Goal: Find specific page/section: Find specific page/section

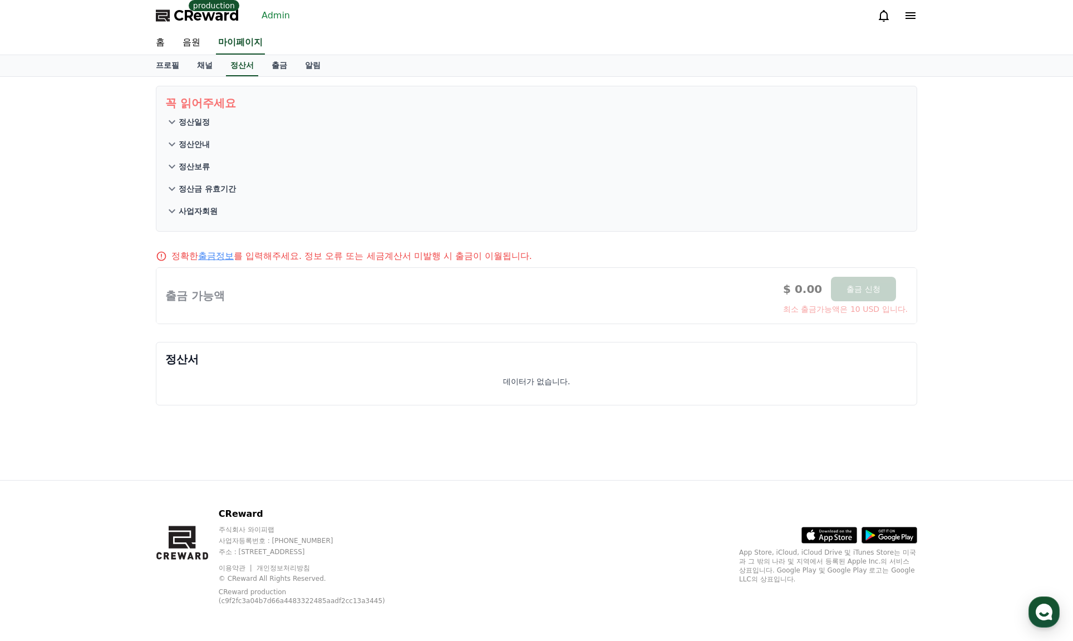
click at [279, 16] on link "Admin" at bounding box center [275, 16] width 37 height 18
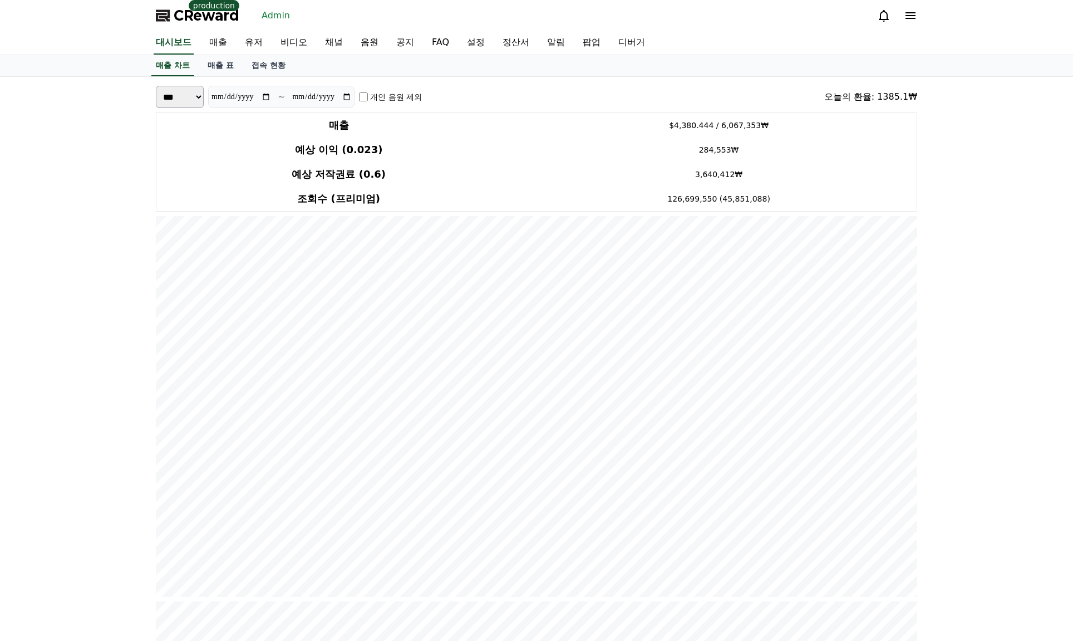
click at [283, 14] on link "Admin" at bounding box center [275, 16] width 37 height 18
click at [343, 46] on link "채널" at bounding box center [334, 42] width 36 height 23
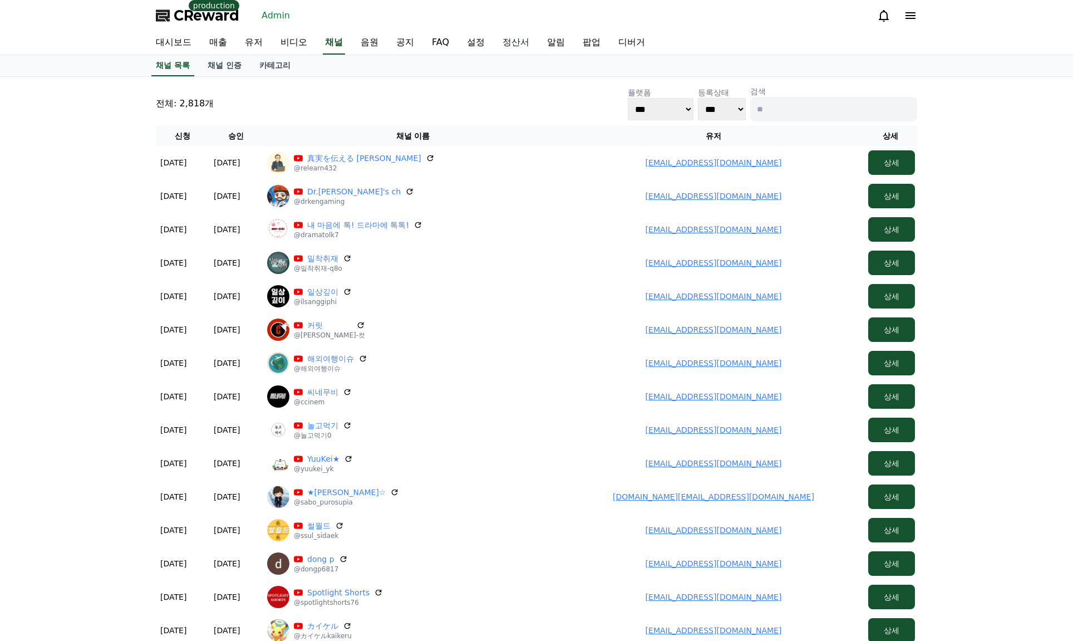
click at [508, 42] on link "정산서" at bounding box center [516, 42] width 45 height 23
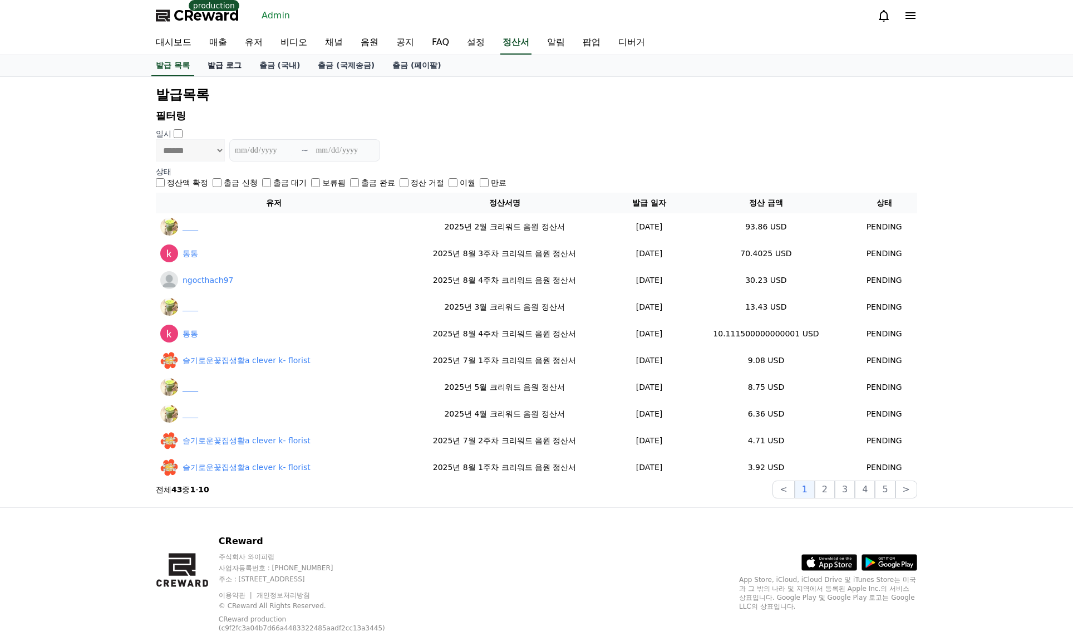
click at [224, 65] on link "발급 로그" at bounding box center [225, 65] width 52 height 21
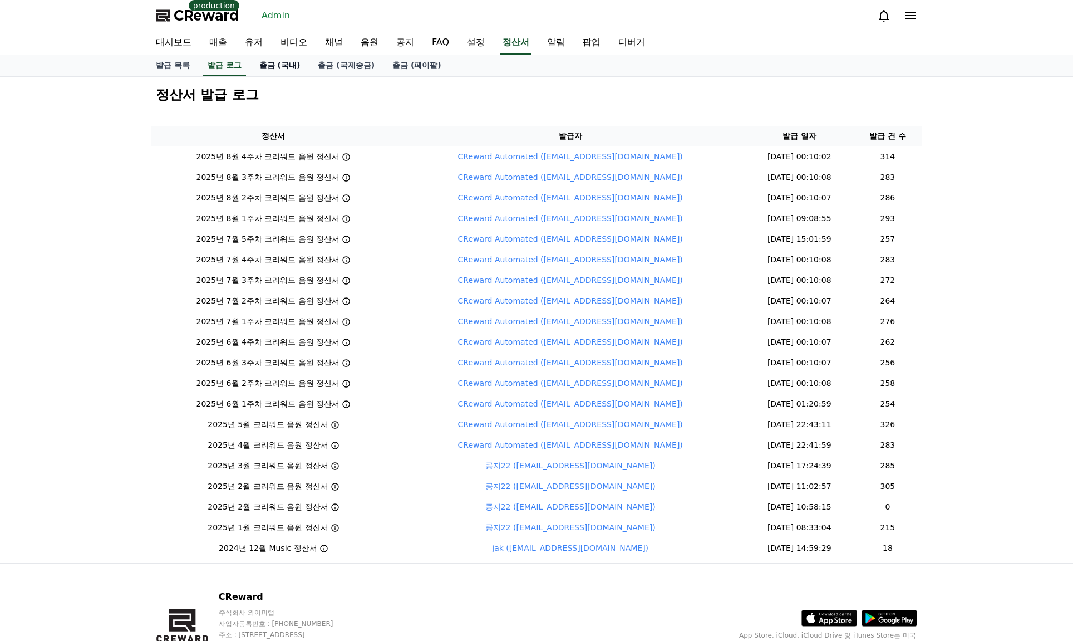
click at [271, 66] on link "출금 (국내)" at bounding box center [279, 65] width 59 height 21
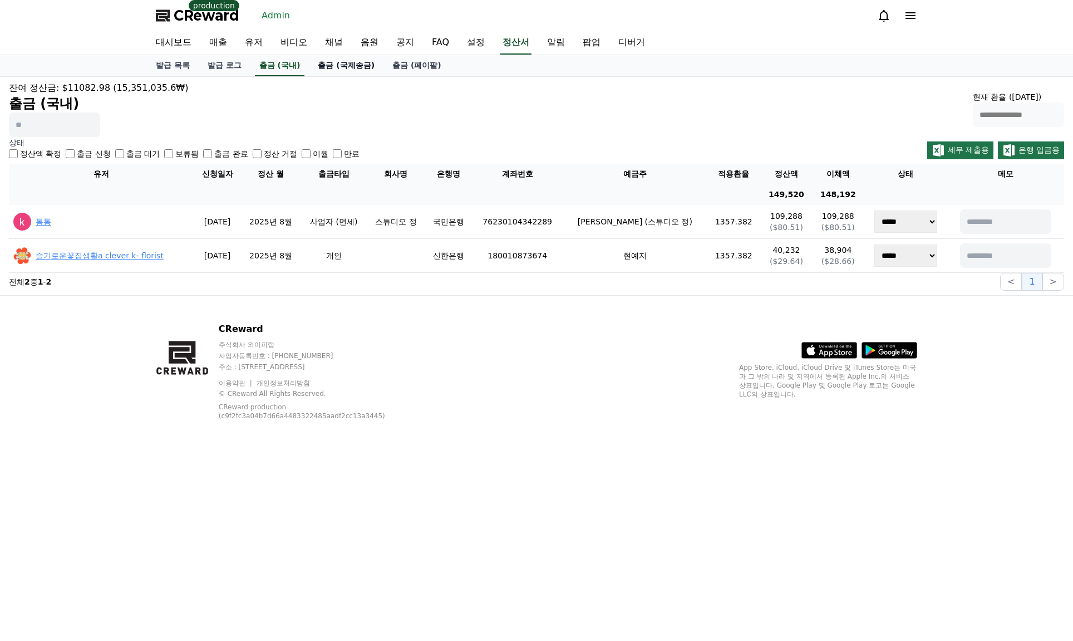
click at [340, 66] on link "출금 (국제송금)" at bounding box center [346, 65] width 75 height 21
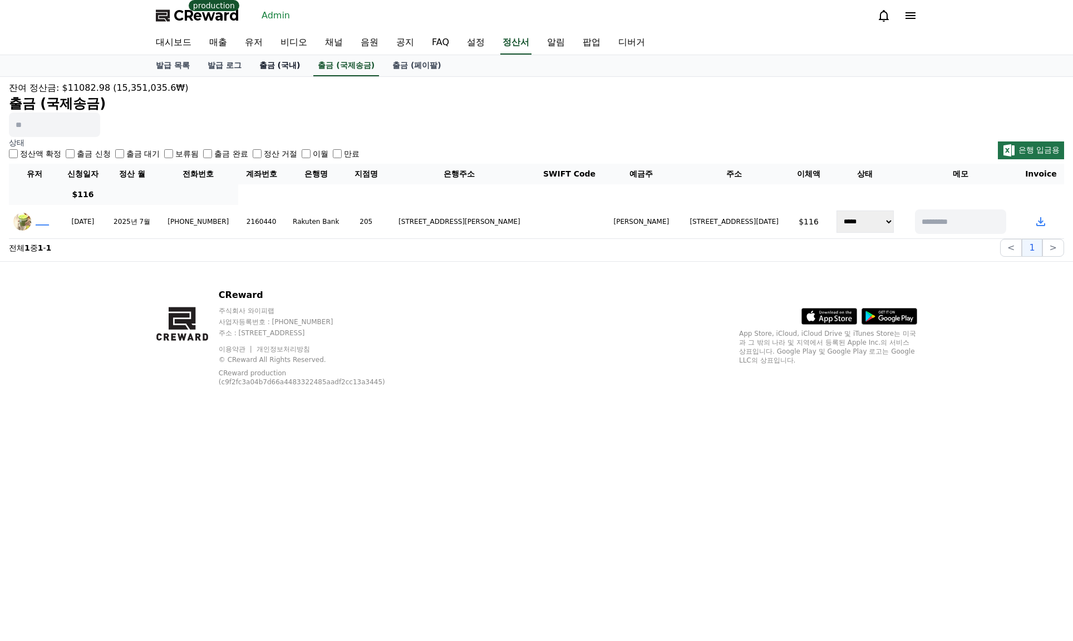
click at [289, 68] on link "출금 (국내)" at bounding box center [279, 65] width 59 height 21
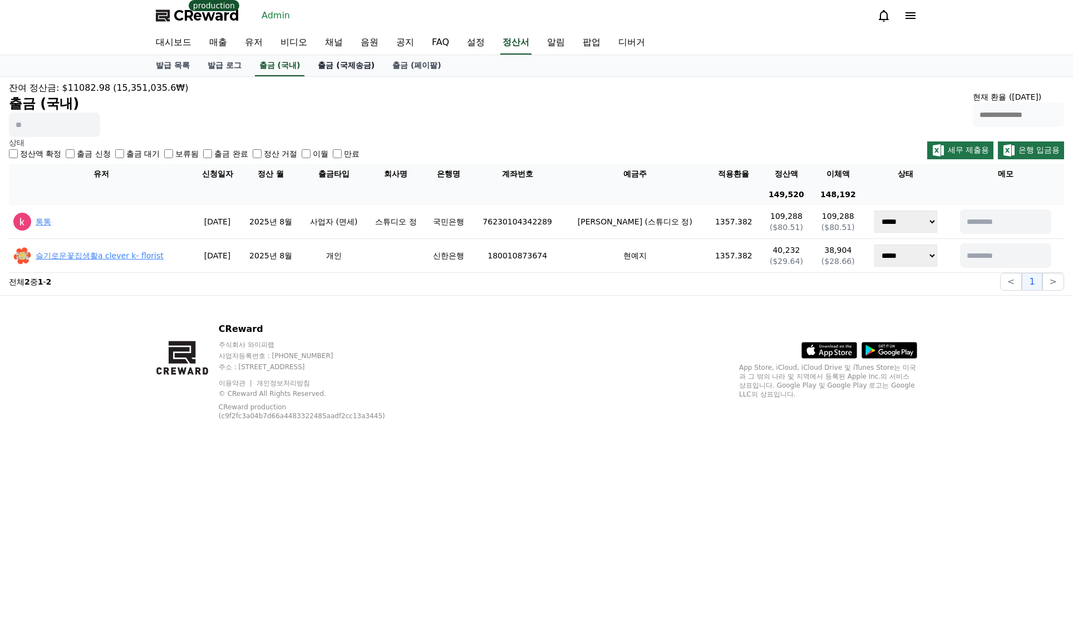
click at [349, 70] on link "출금 (국제송금)" at bounding box center [346, 65] width 75 height 21
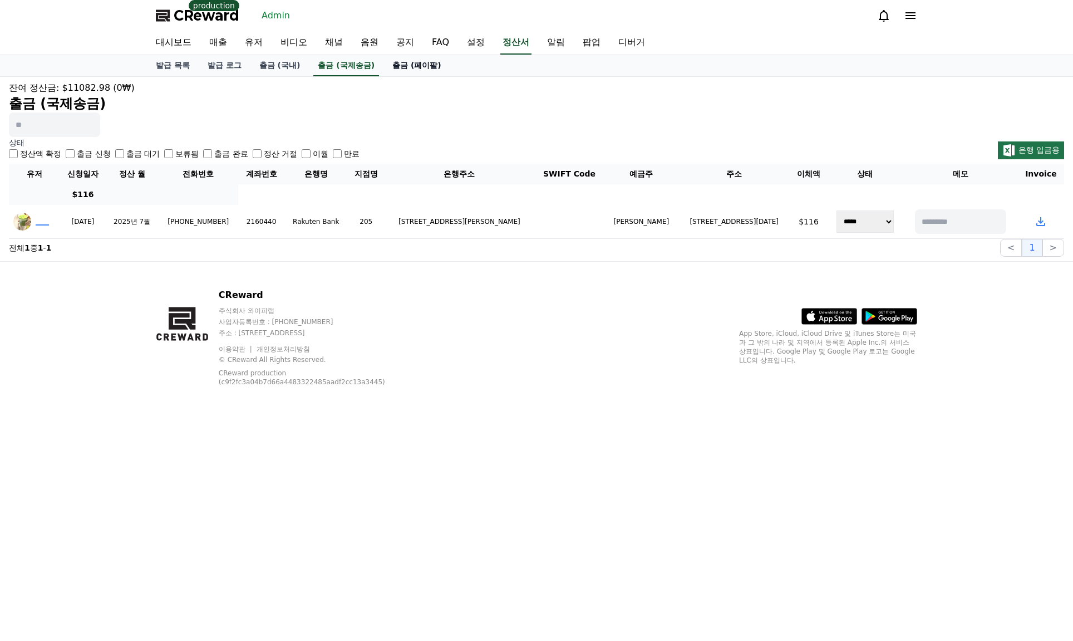
click at [416, 70] on link "출금 (페이팔)" at bounding box center [416, 65] width 67 height 21
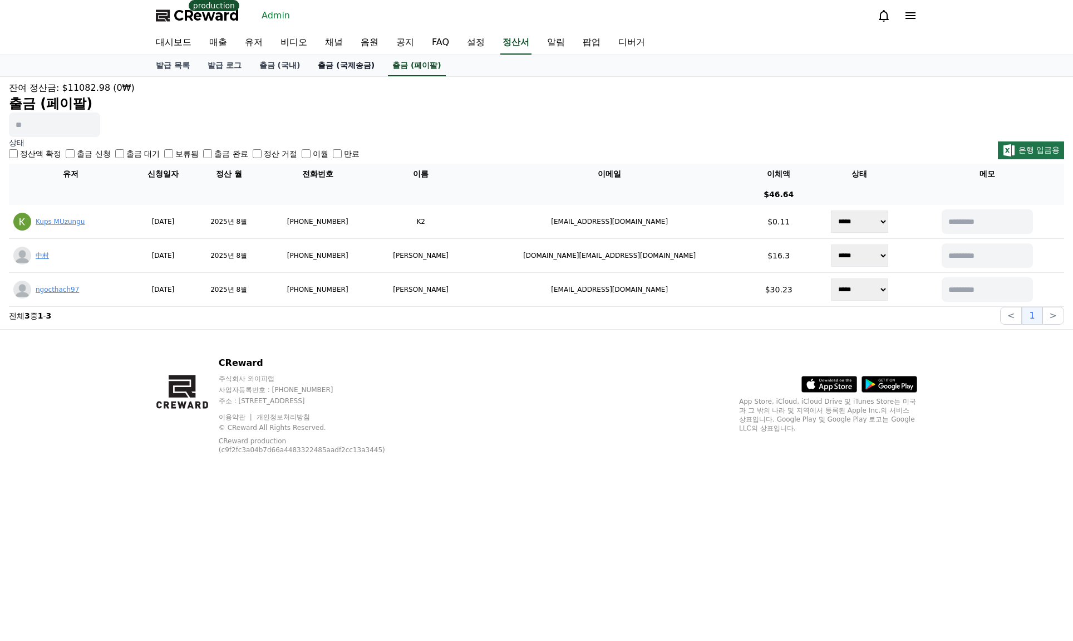
click at [344, 71] on link "출금 (국제송금)" at bounding box center [346, 65] width 75 height 21
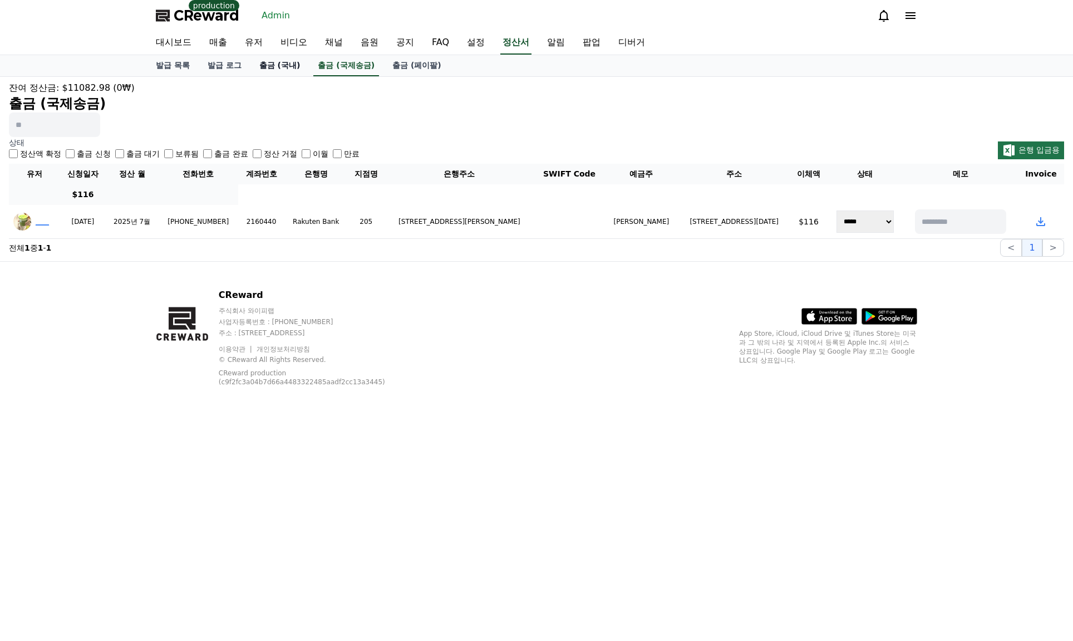
click at [282, 68] on link "출금 (국내)" at bounding box center [279, 65] width 59 height 21
click at [334, 70] on link "출금 (국제송금)" at bounding box center [346, 65] width 75 height 21
click at [395, 69] on link "출금 (페이팔)" at bounding box center [416, 65] width 67 height 21
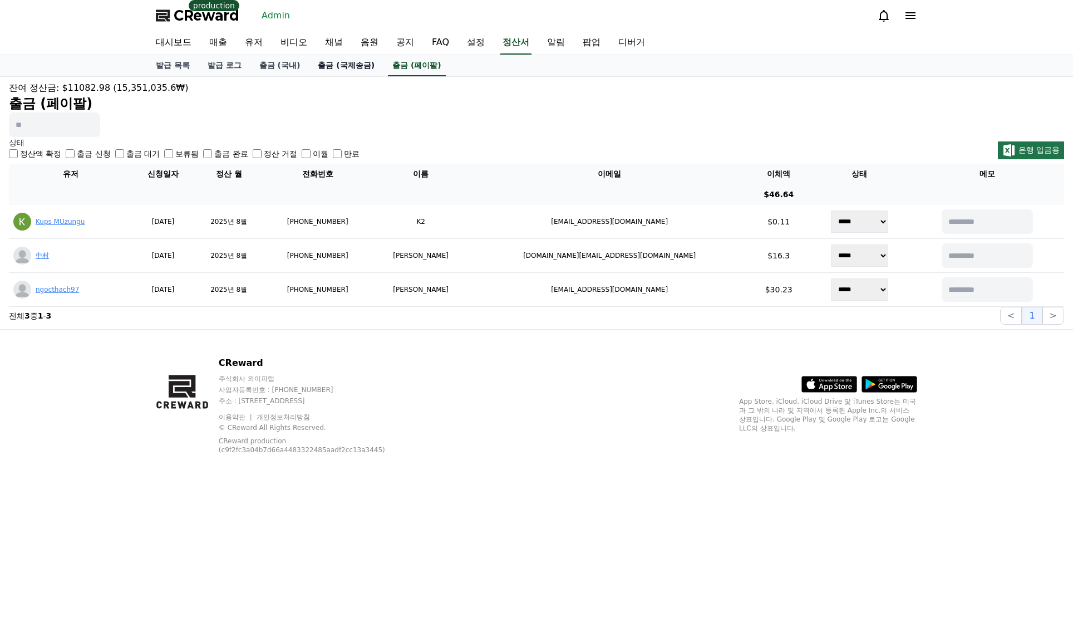
click at [348, 69] on link "출금 (국제송금)" at bounding box center [346, 65] width 75 height 21
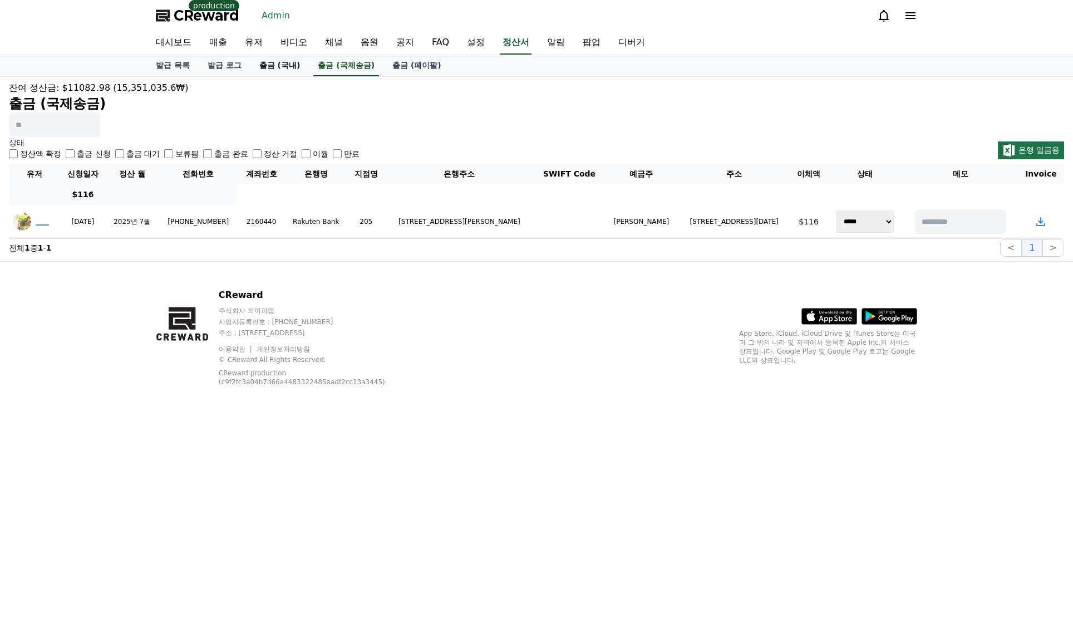
click at [297, 57] on link "출금 (국내)" at bounding box center [279, 65] width 59 height 21
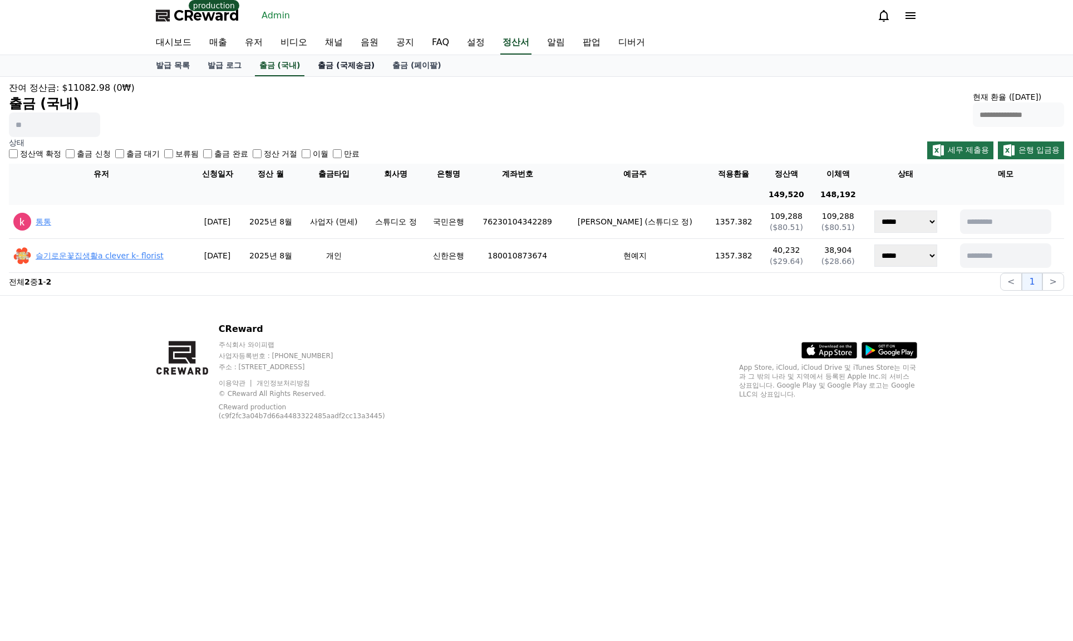
click at [326, 61] on link "출금 (국제송금)" at bounding box center [346, 65] width 75 height 21
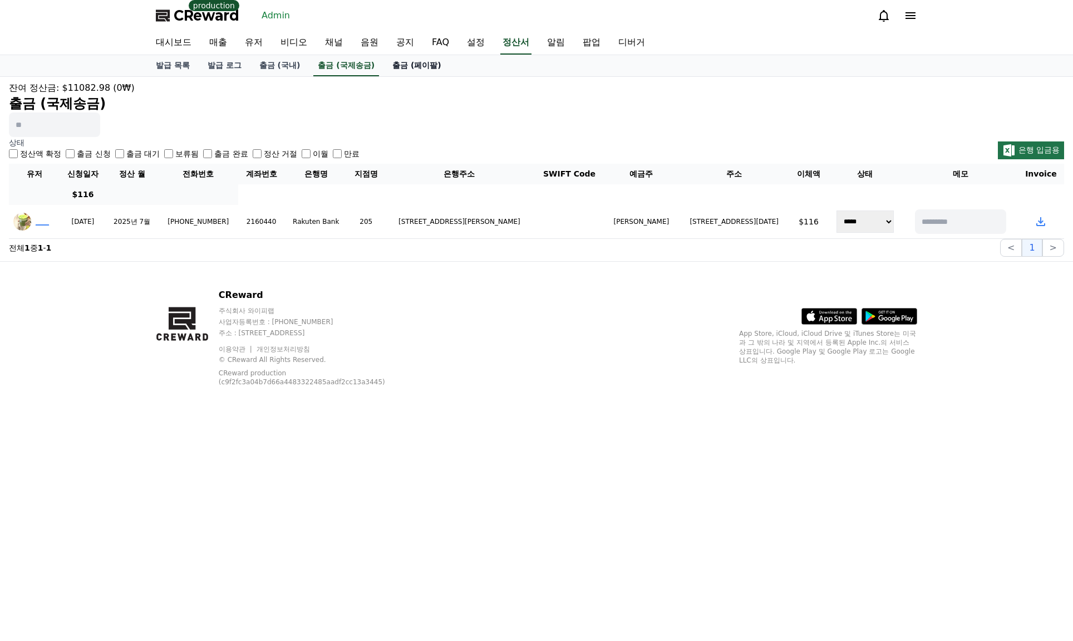
click at [383, 62] on link "출금 (페이팔)" at bounding box center [416, 65] width 67 height 21
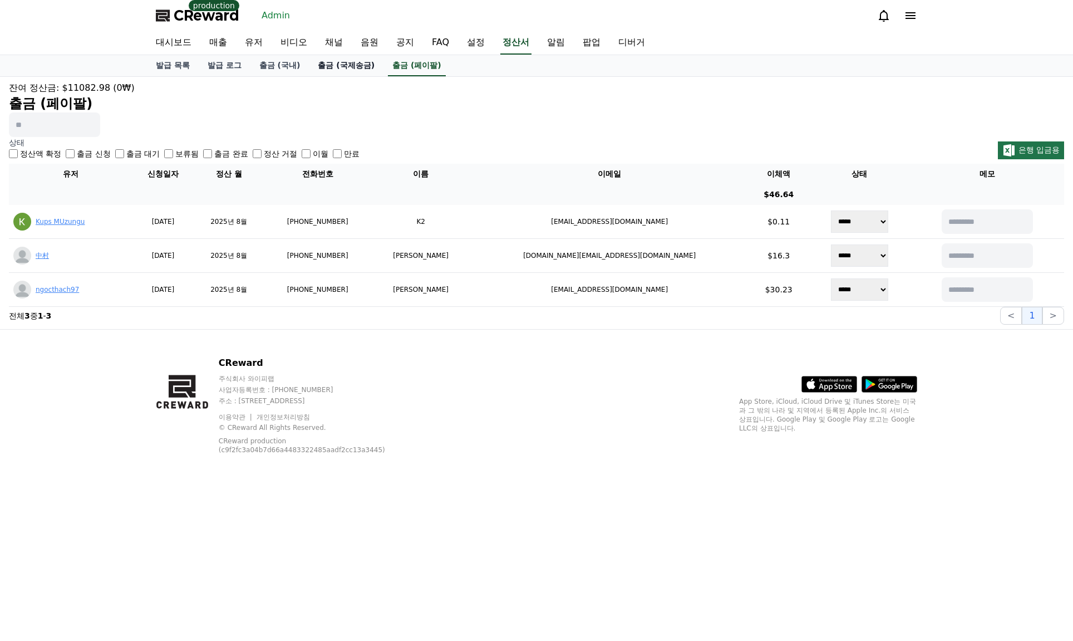
click at [354, 63] on link "출금 (국제송금)" at bounding box center [346, 65] width 75 height 21
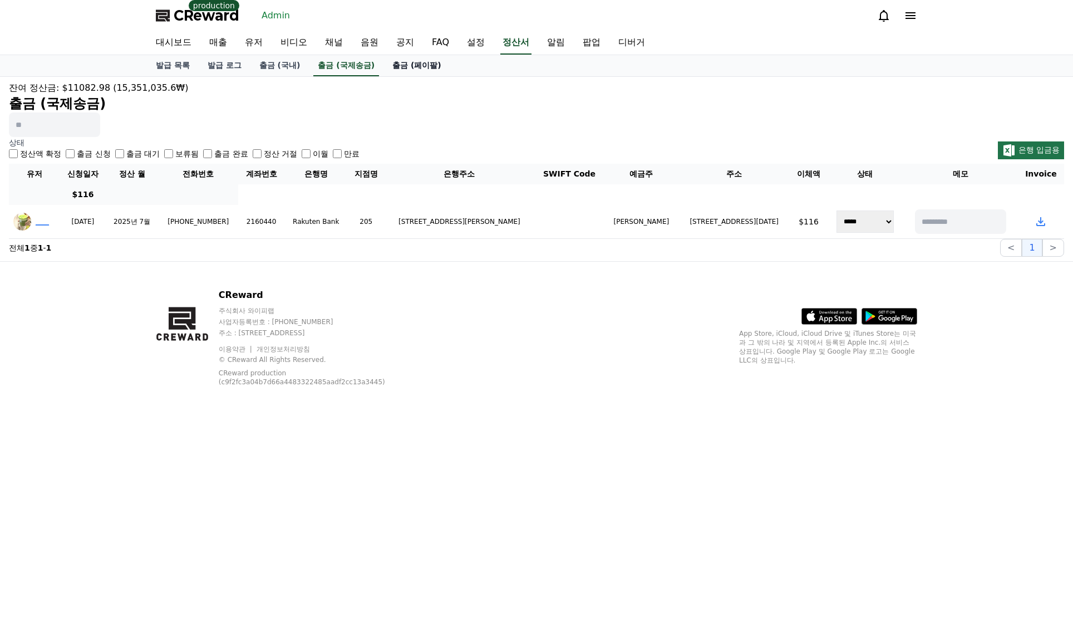
click at [395, 64] on link "출금 (페이팔)" at bounding box center [416, 65] width 67 height 21
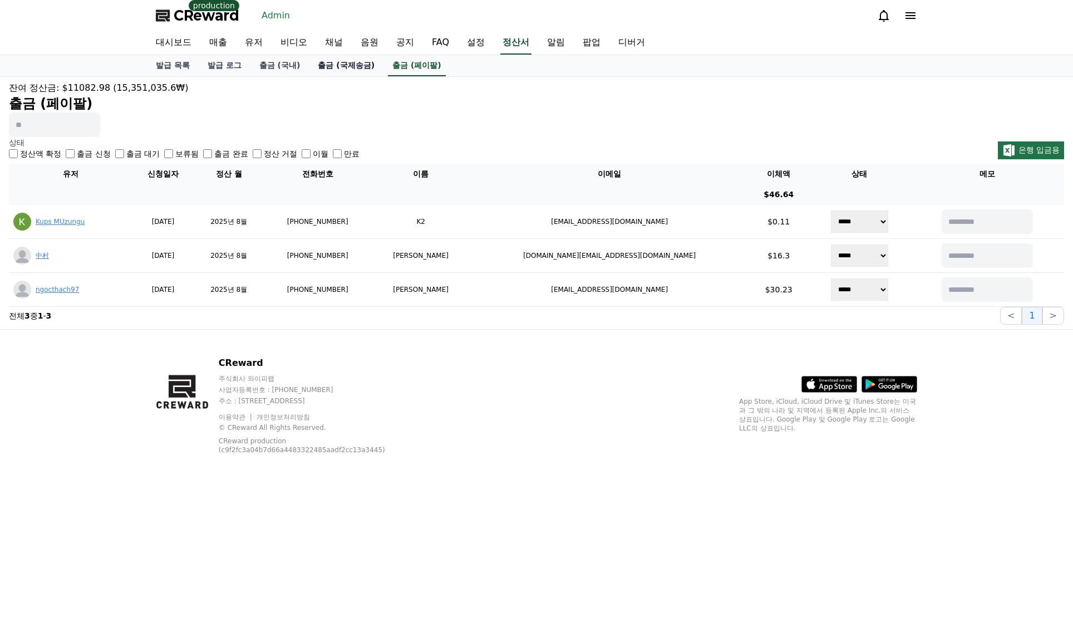
click at [348, 65] on link "출금 (국제송금)" at bounding box center [346, 65] width 75 height 21
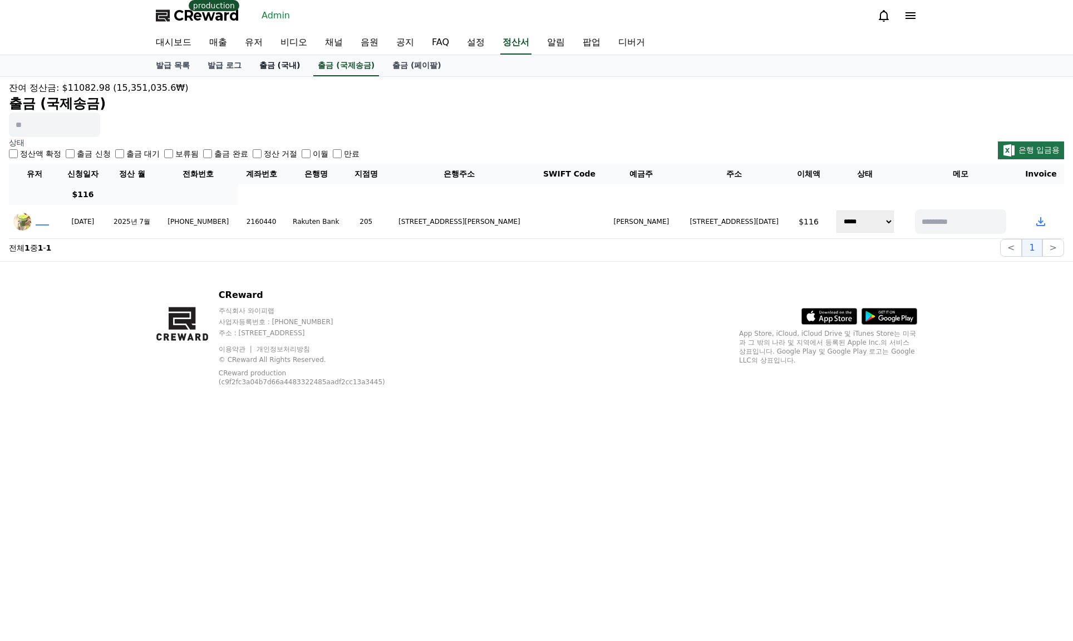
click at [291, 67] on link "출금 (국내)" at bounding box center [279, 65] width 59 height 21
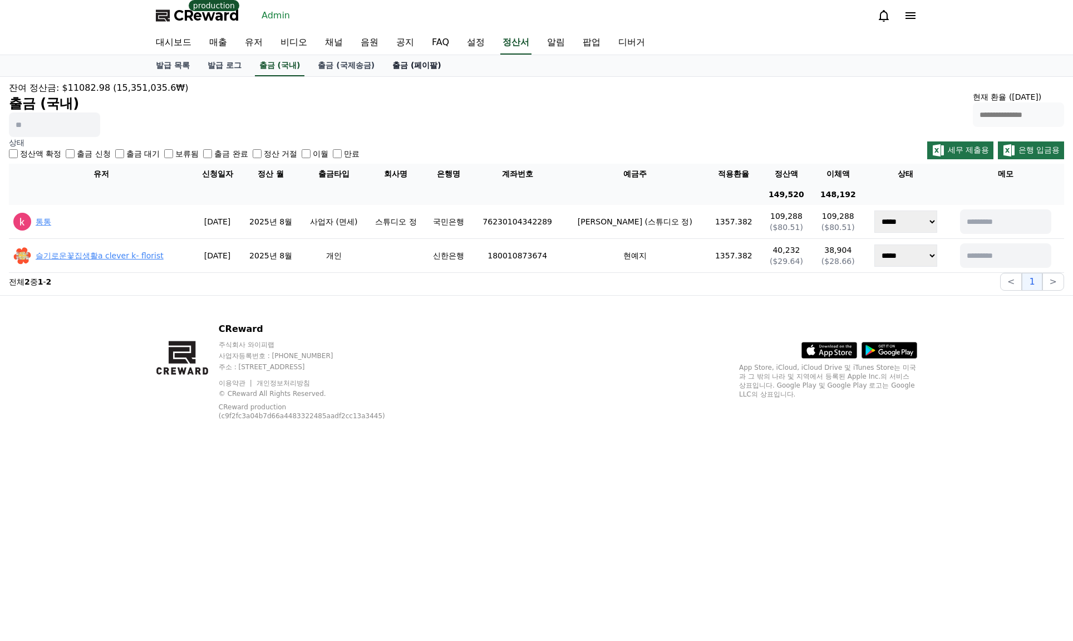
click at [384, 70] on link "출금 (페이팔)" at bounding box center [416, 65] width 67 height 21
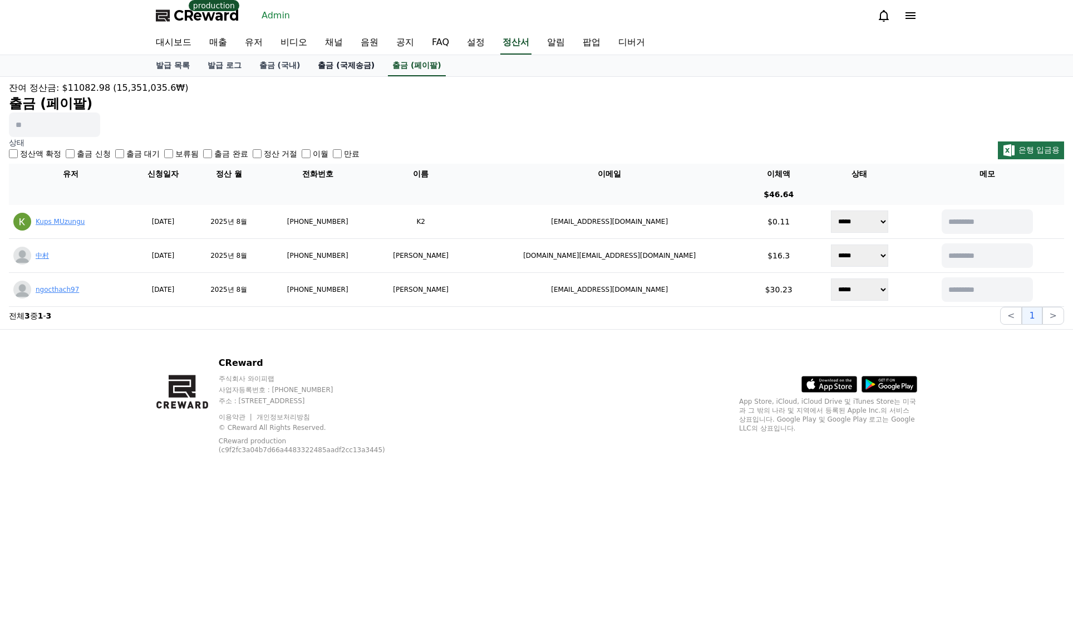
click at [339, 69] on link "출금 (국제송금)" at bounding box center [346, 65] width 75 height 21
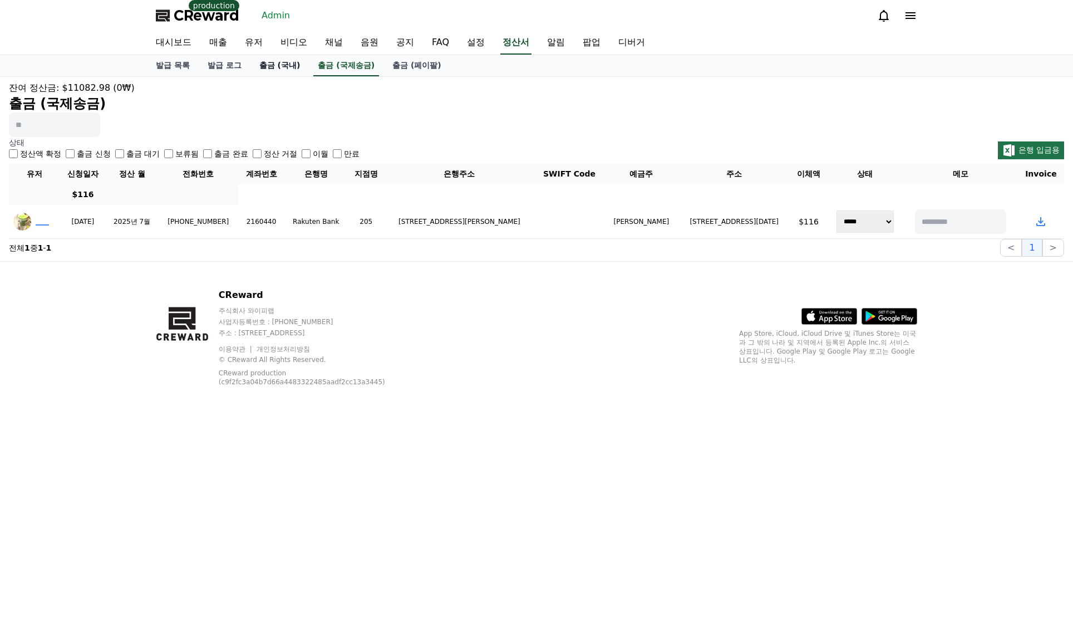
click at [298, 72] on link "출금 (국내)" at bounding box center [279, 65] width 59 height 21
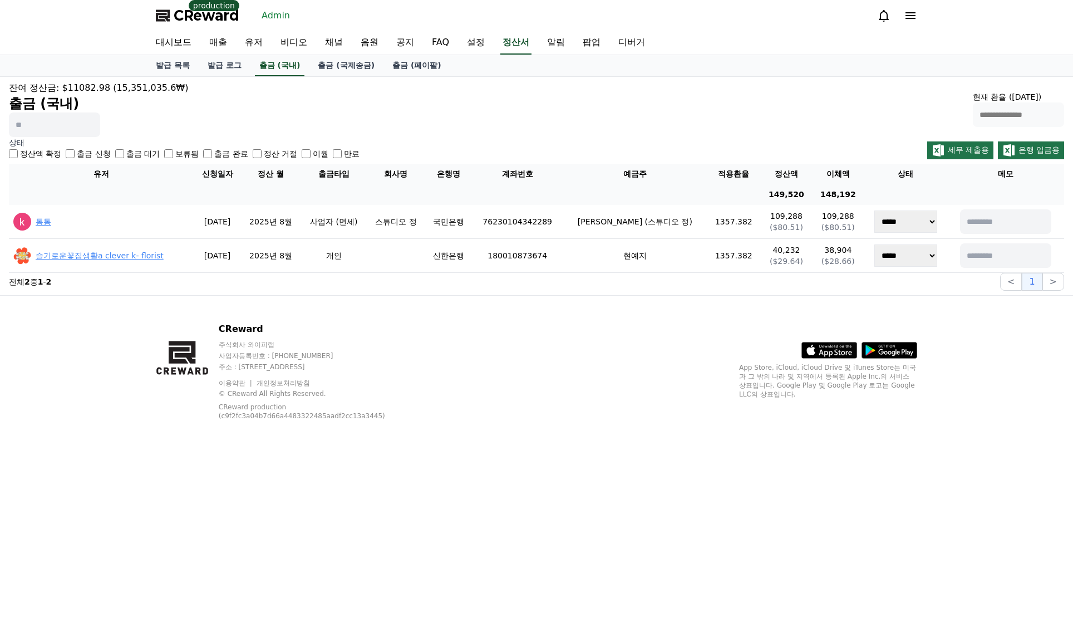
click at [79, 157] on label "출금 신청" at bounding box center [93, 153] width 33 height 11
click at [112, 156] on div "정산액 확정 출금 신청 출금 대기 보류됨 출금 완료 정산 거절 이월 만료" at bounding box center [184, 153] width 351 height 11
click at [135, 156] on label "출금 대기" at bounding box center [142, 153] width 33 height 11
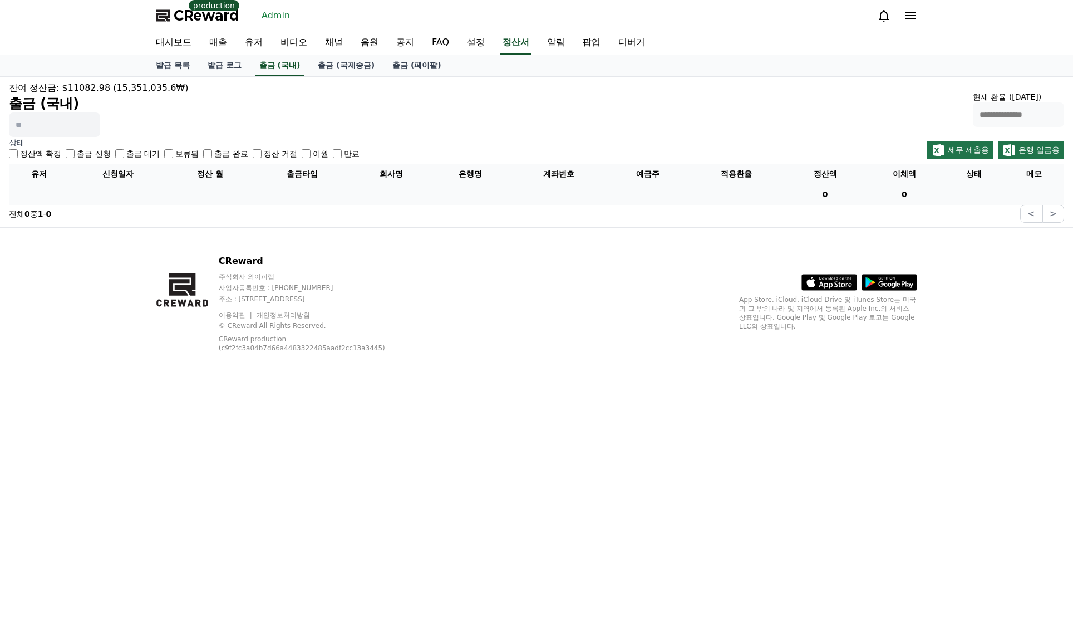
click at [128, 154] on label "출금 대기" at bounding box center [142, 153] width 33 height 11
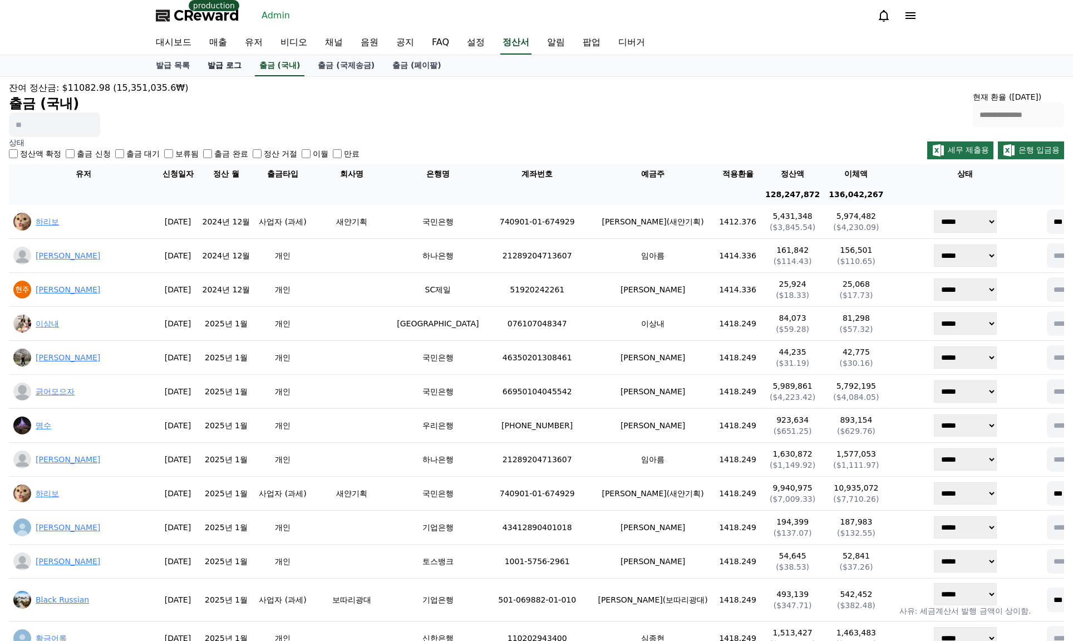
click at [228, 63] on link "발급 로그" at bounding box center [225, 65] width 52 height 21
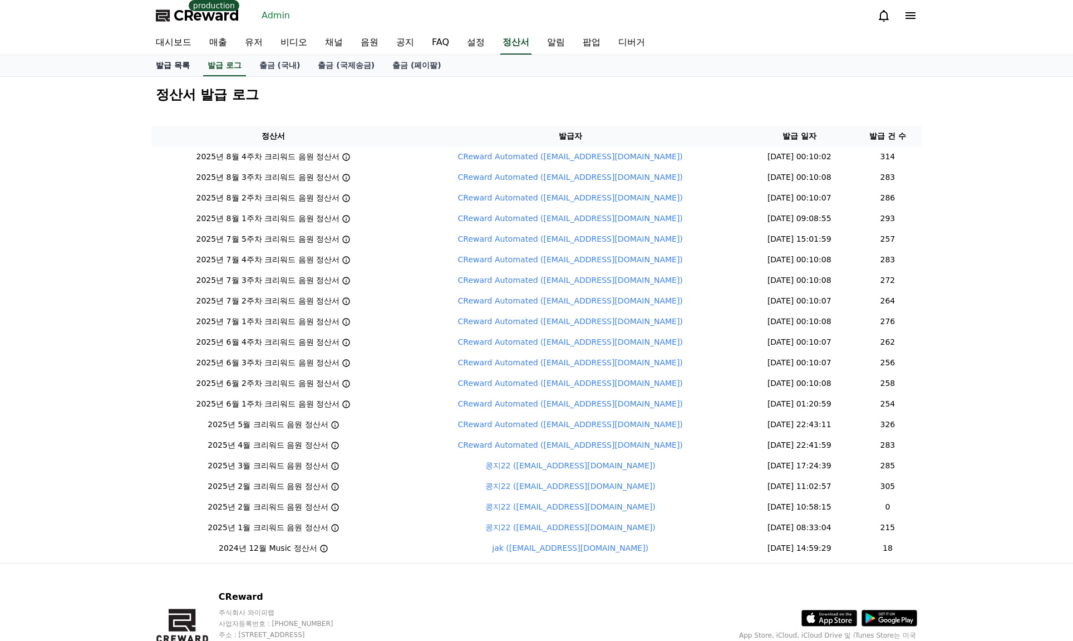
click at [176, 61] on link "발급 목록" at bounding box center [173, 65] width 52 height 21
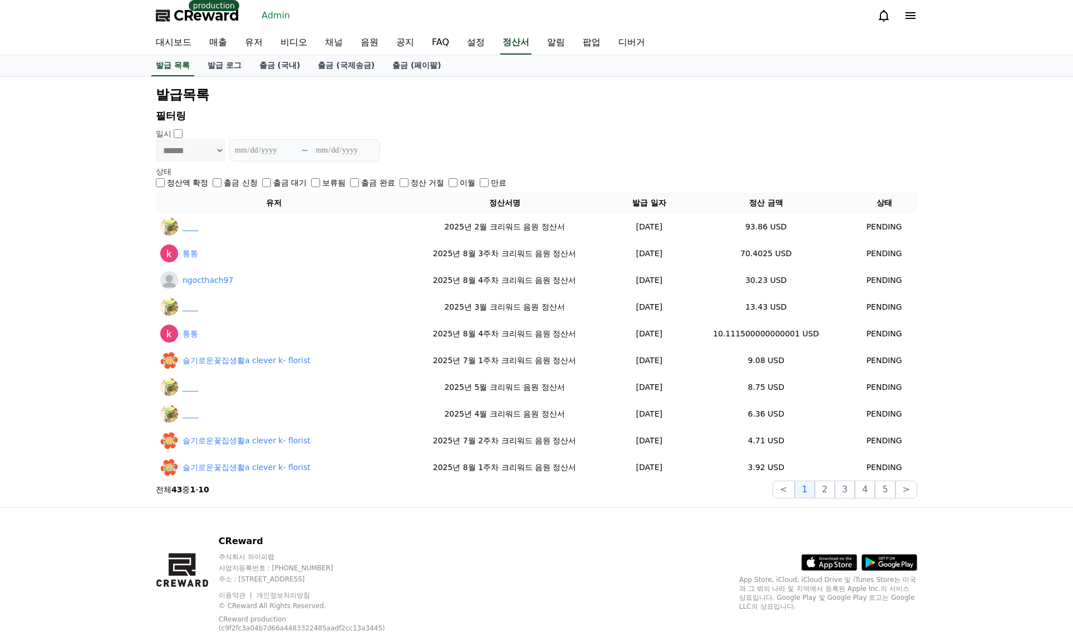
click at [338, 43] on link "채널" at bounding box center [334, 42] width 36 height 23
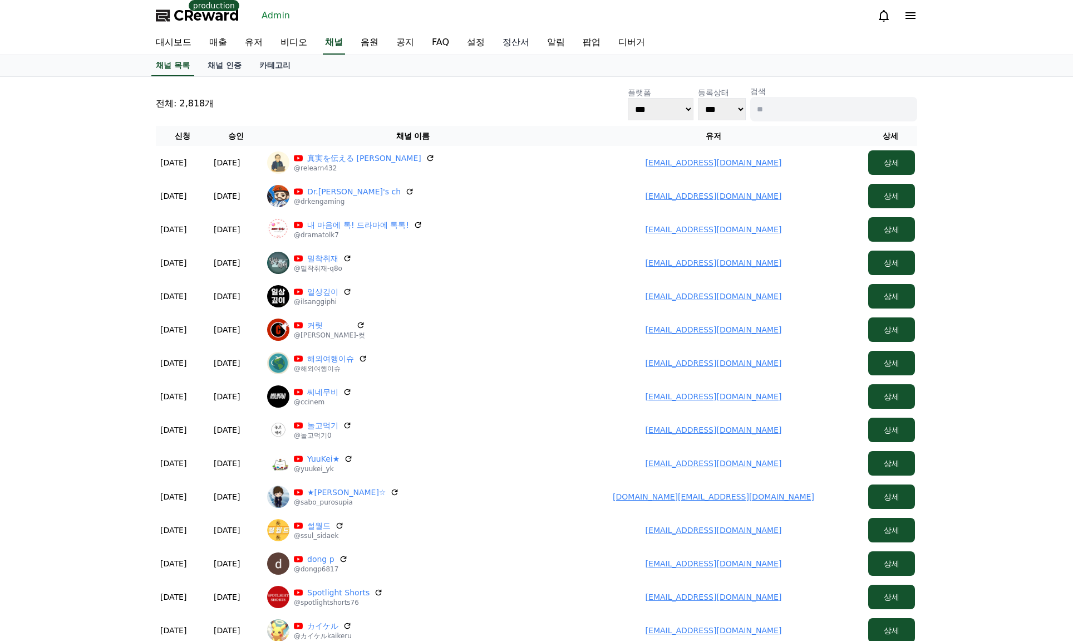
click at [514, 43] on link "정산서" at bounding box center [516, 42] width 45 height 23
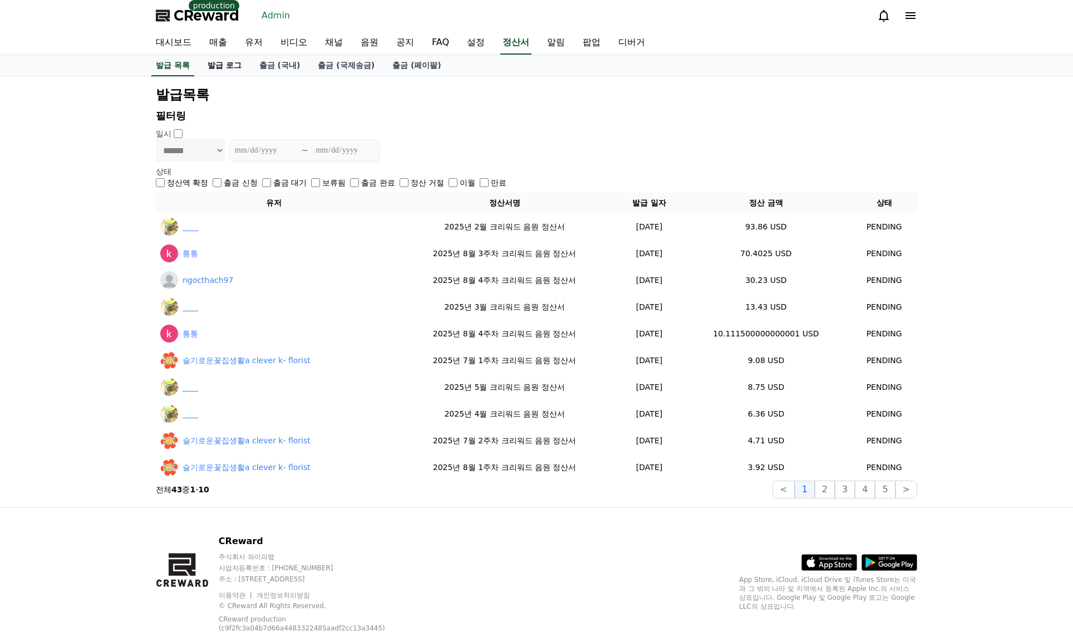
click at [231, 63] on link "발급 로그" at bounding box center [225, 65] width 52 height 21
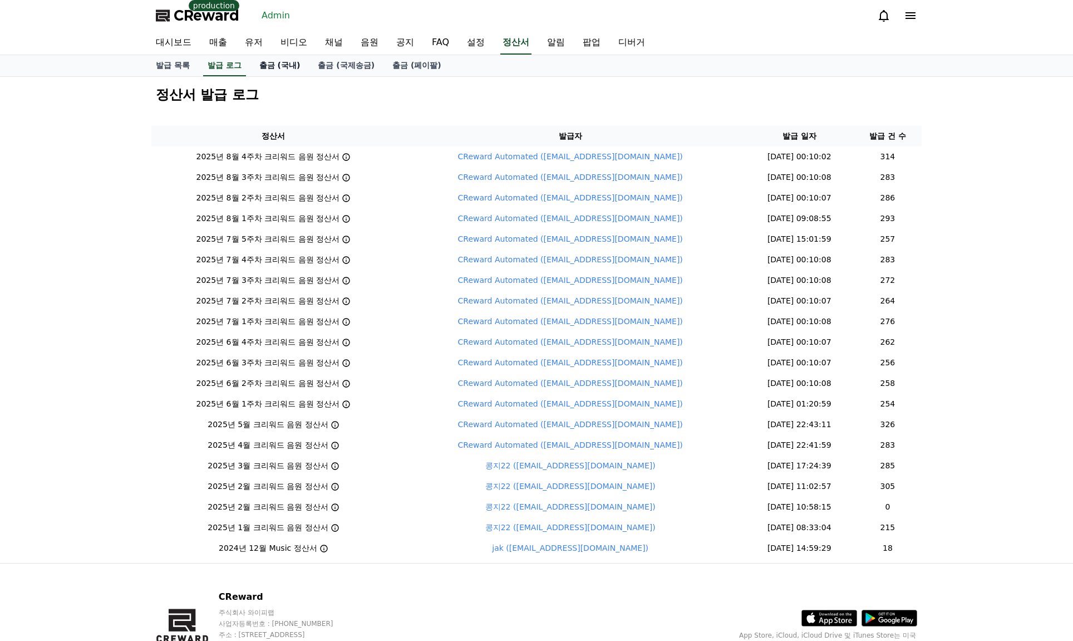
click at [265, 65] on link "출금 (국내)" at bounding box center [279, 65] width 59 height 21
click at [186, 64] on link "발급 목록" at bounding box center [173, 65] width 52 height 21
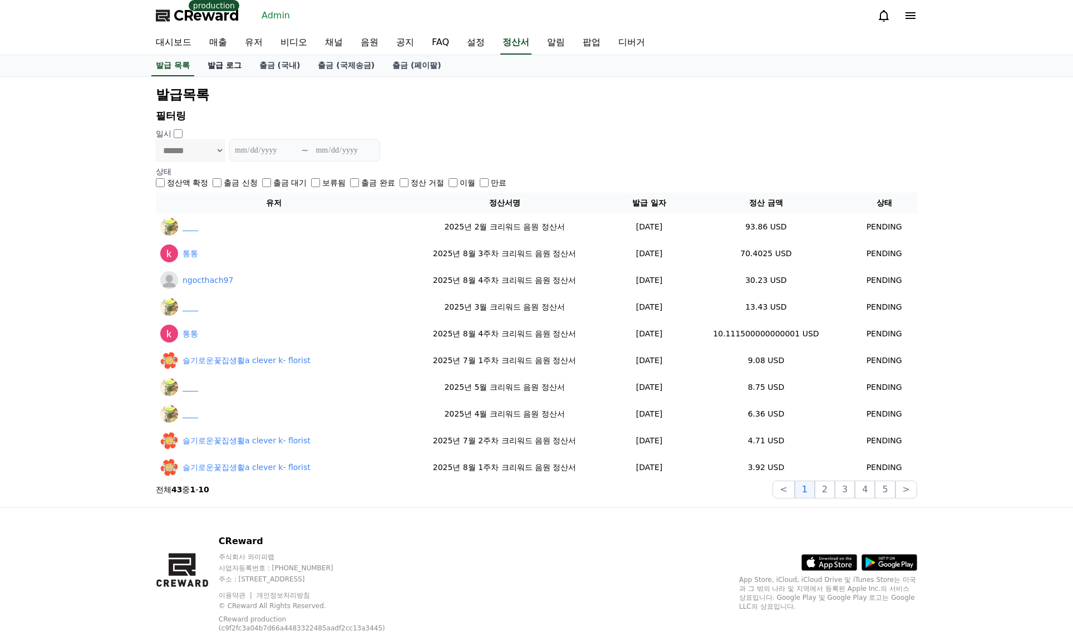
click at [221, 69] on link "발급 로그" at bounding box center [225, 65] width 52 height 21
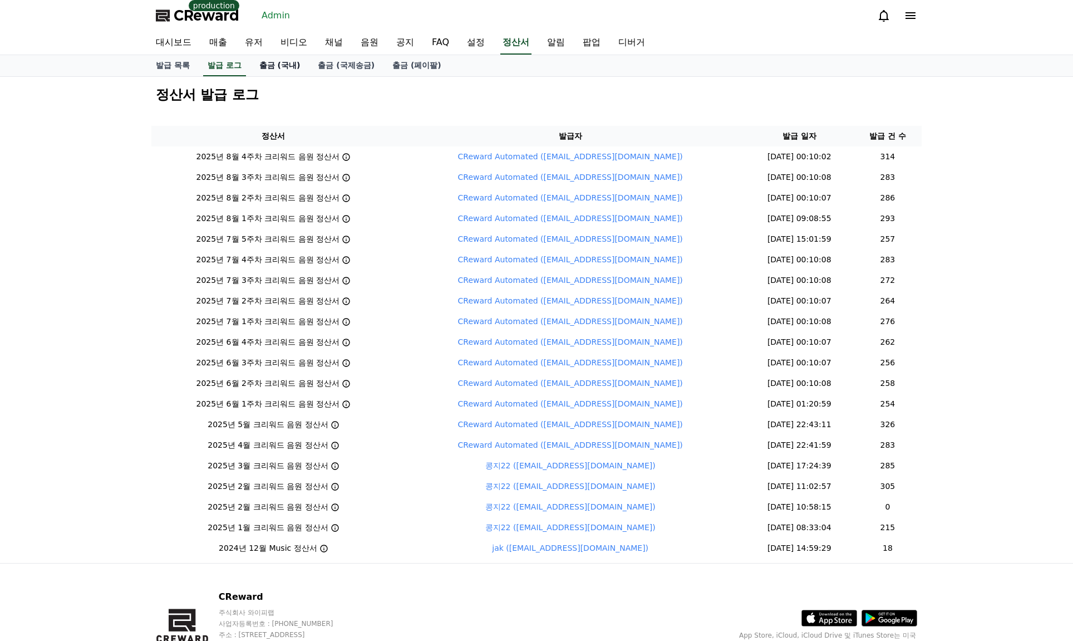
click at [282, 69] on link "출금 (국내)" at bounding box center [279, 65] width 59 height 21
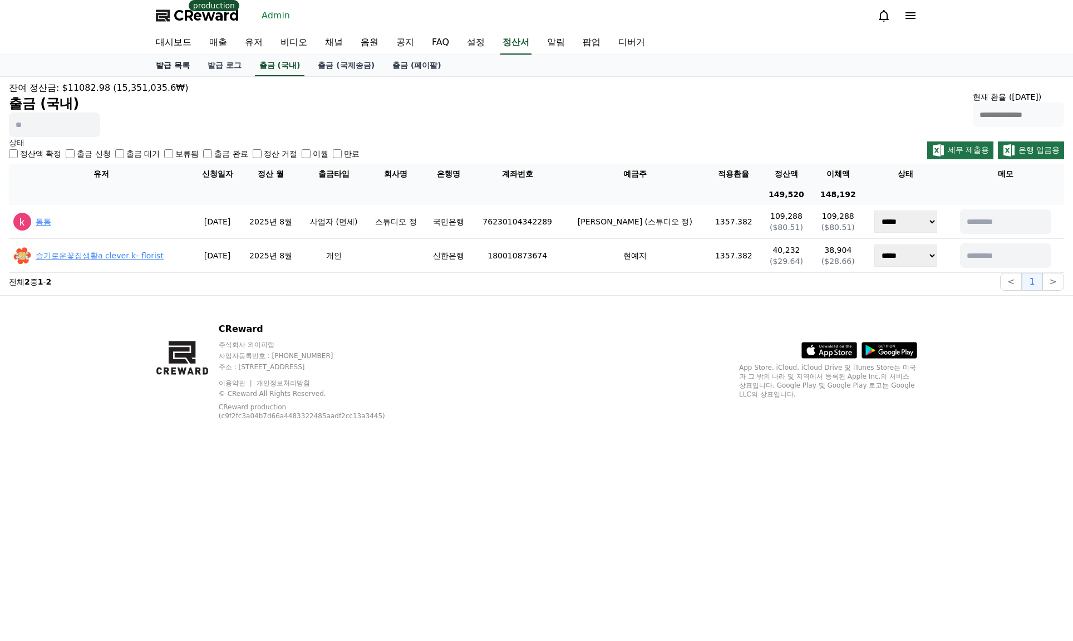
click at [175, 66] on link "발급 목록" at bounding box center [173, 65] width 52 height 21
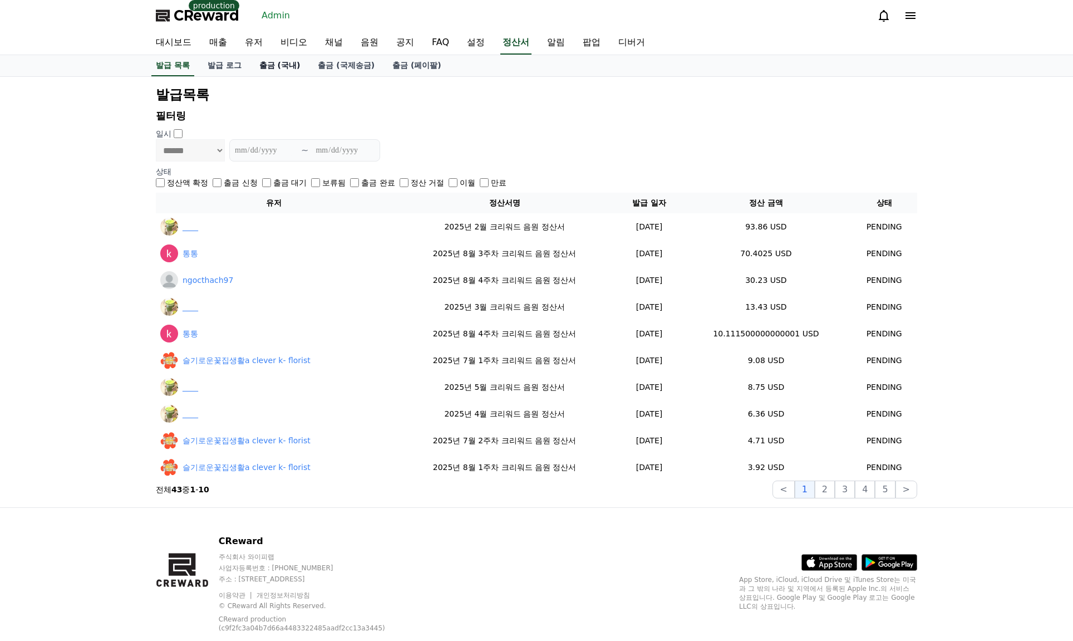
click at [285, 66] on link "출금 (국내)" at bounding box center [279, 65] width 59 height 21
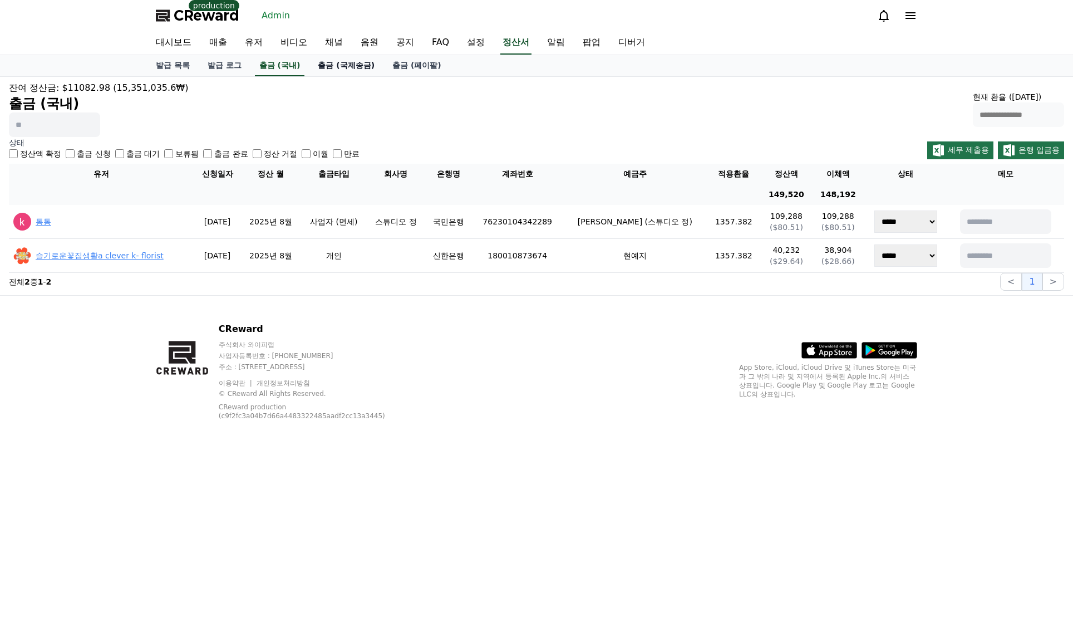
click at [337, 75] on link "출금 (국제송금)" at bounding box center [346, 65] width 75 height 21
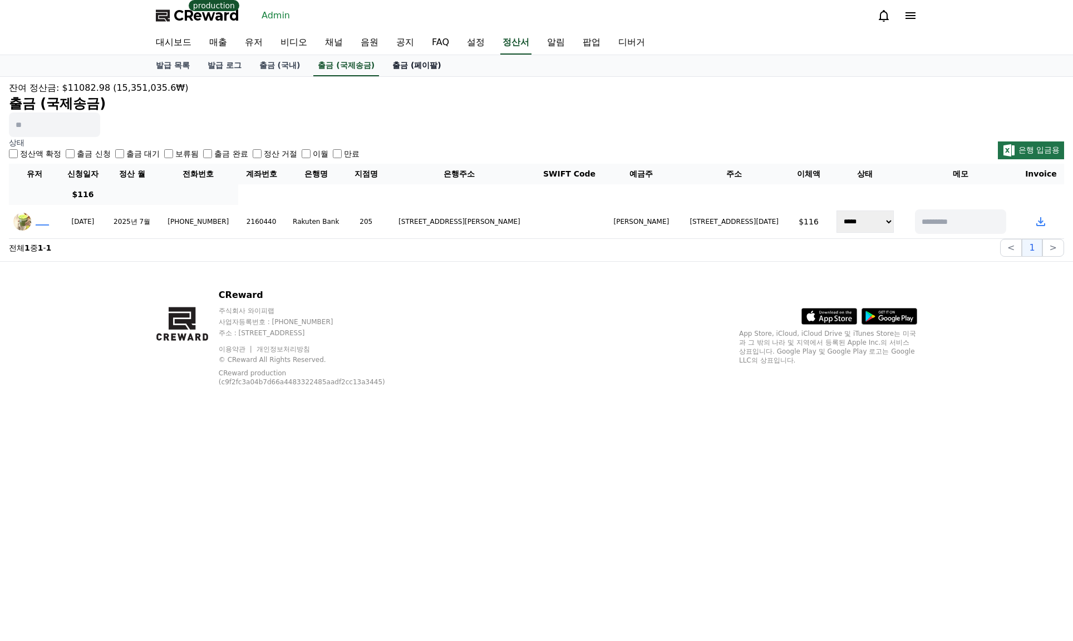
click at [422, 62] on link "출금 (페이팔)" at bounding box center [416, 65] width 67 height 21
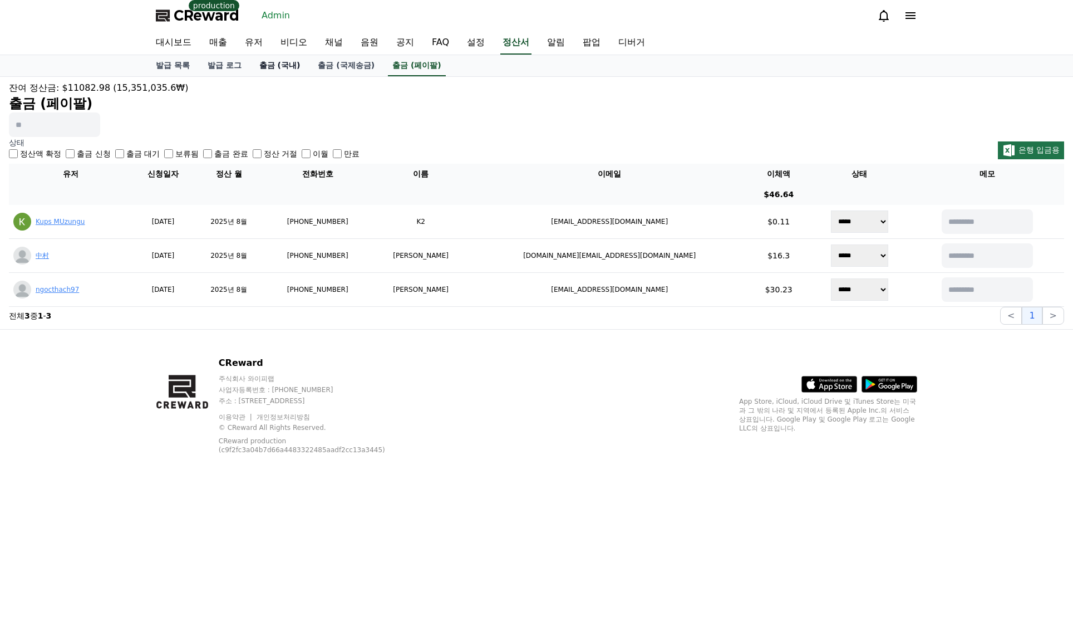
click at [268, 62] on link "출금 (국내)" at bounding box center [279, 65] width 59 height 21
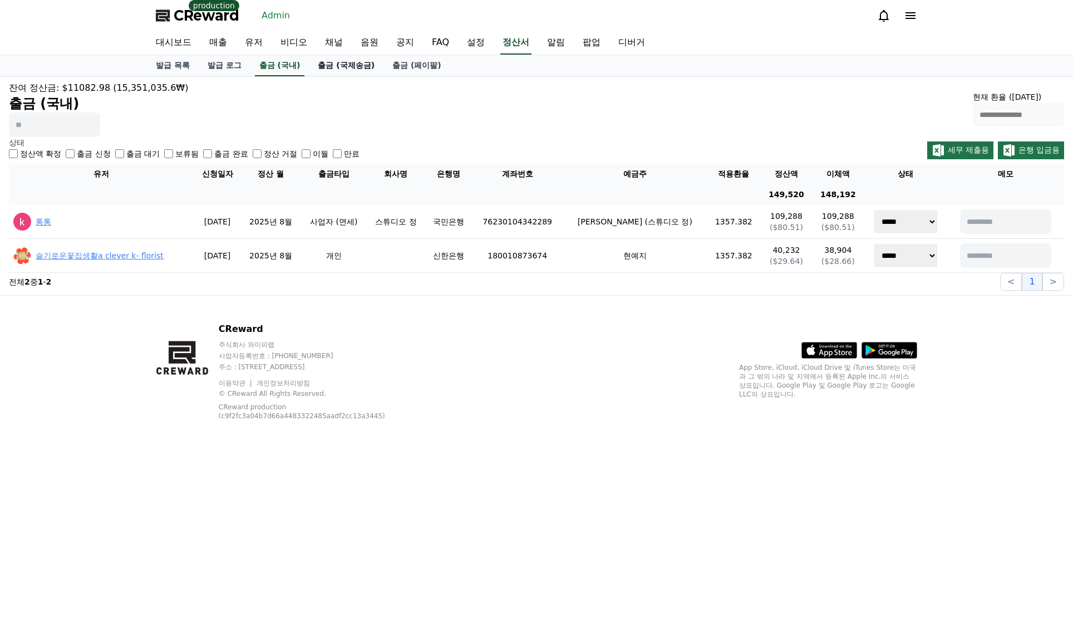
click at [352, 67] on link "출금 (국제송금)" at bounding box center [346, 65] width 75 height 21
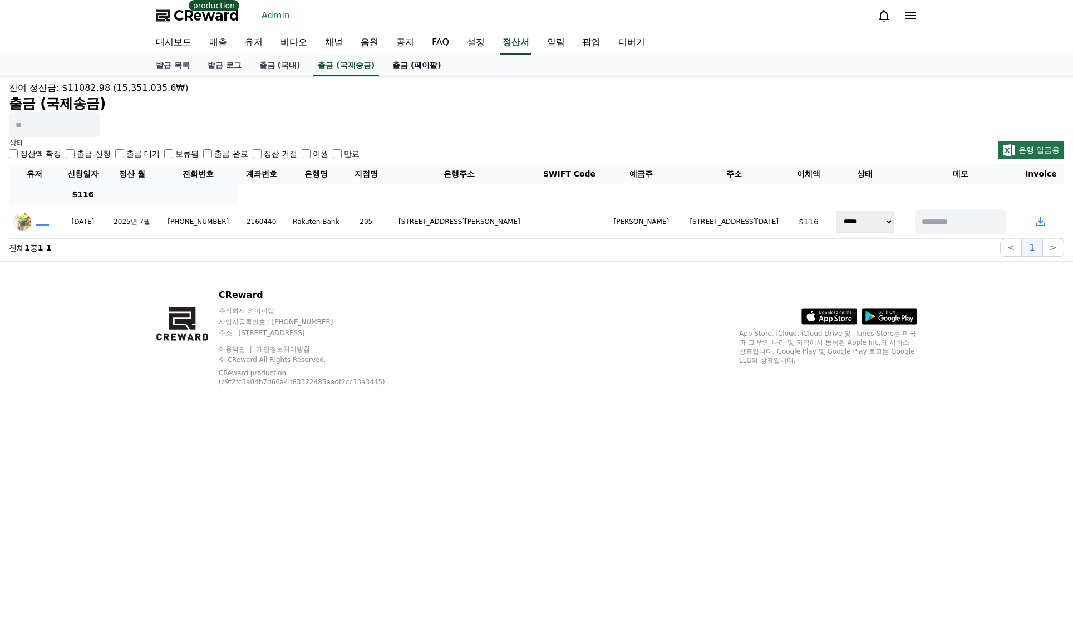
click at [398, 70] on link "출금 (페이팔)" at bounding box center [416, 65] width 67 height 21
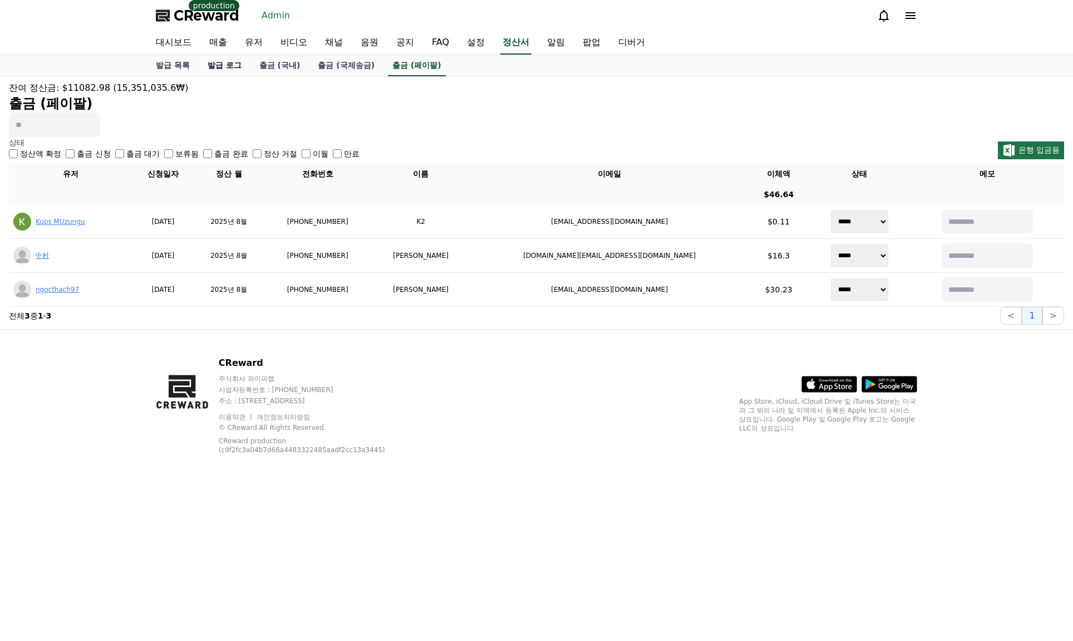
click at [226, 69] on link "발급 로그" at bounding box center [225, 65] width 52 height 21
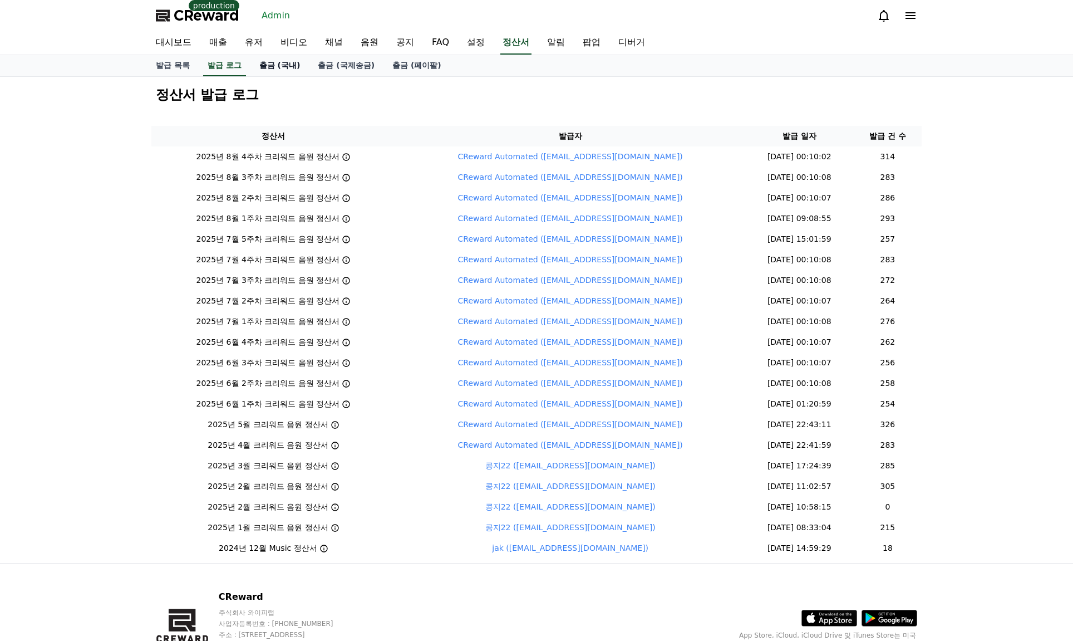
click at [267, 66] on link "출금 (국내)" at bounding box center [279, 65] width 59 height 21
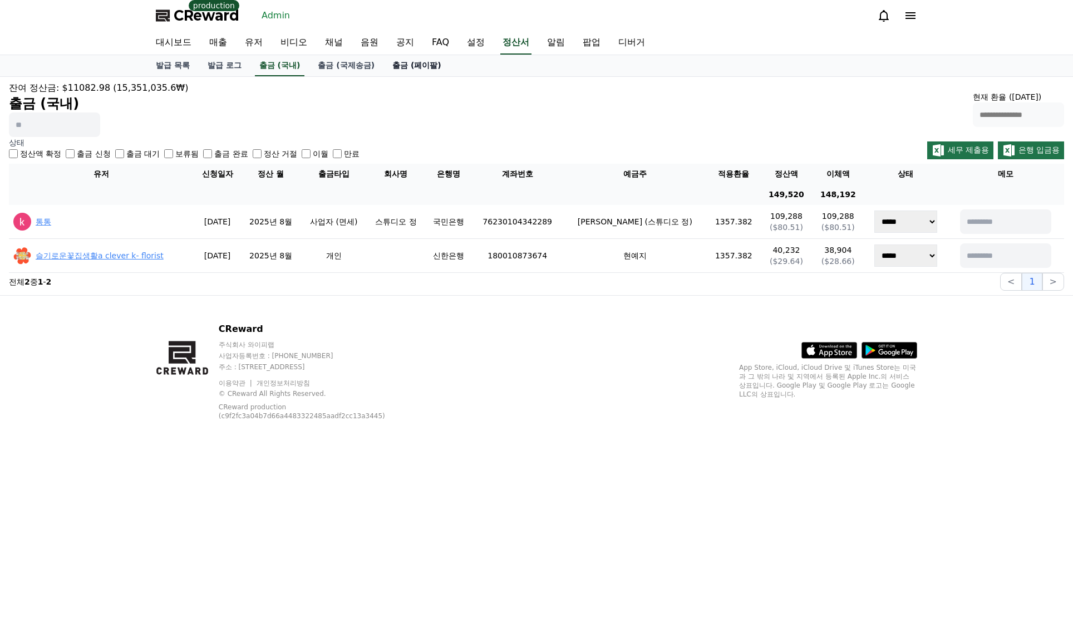
click at [392, 64] on link "출금 (페이팔)" at bounding box center [416, 65] width 67 height 21
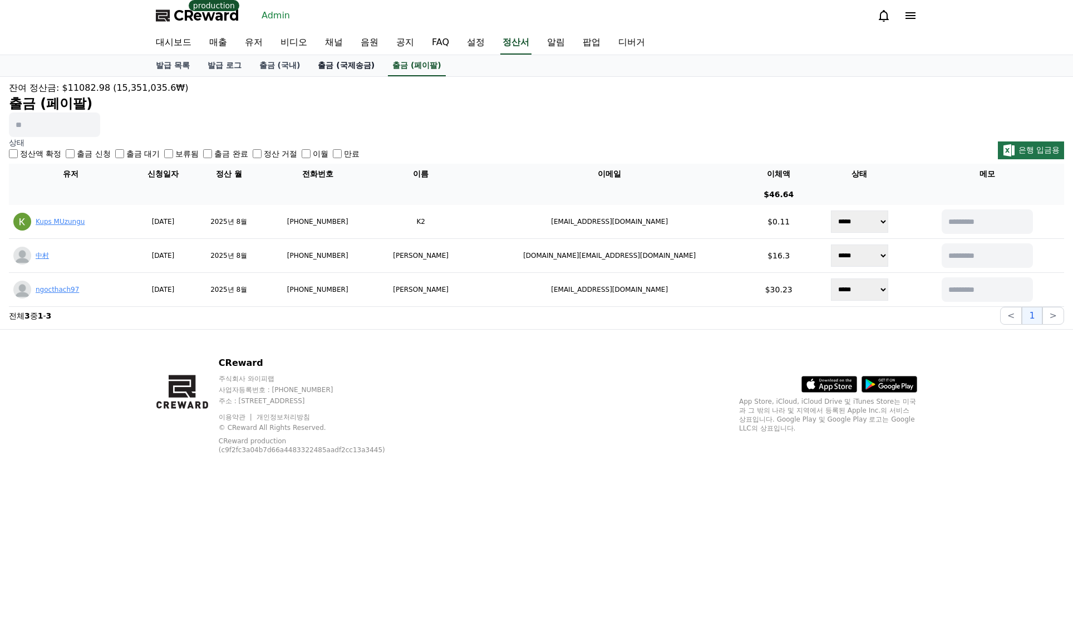
click at [326, 67] on link "출금 (국제송금)" at bounding box center [346, 65] width 75 height 21
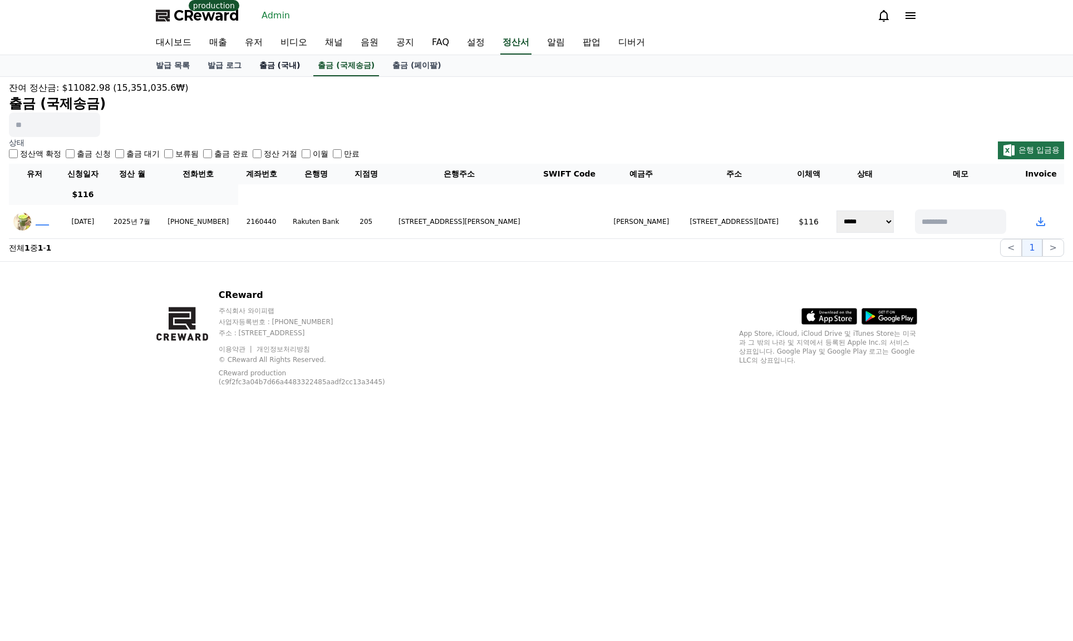
click at [265, 65] on link "출금 (국내)" at bounding box center [279, 65] width 59 height 21
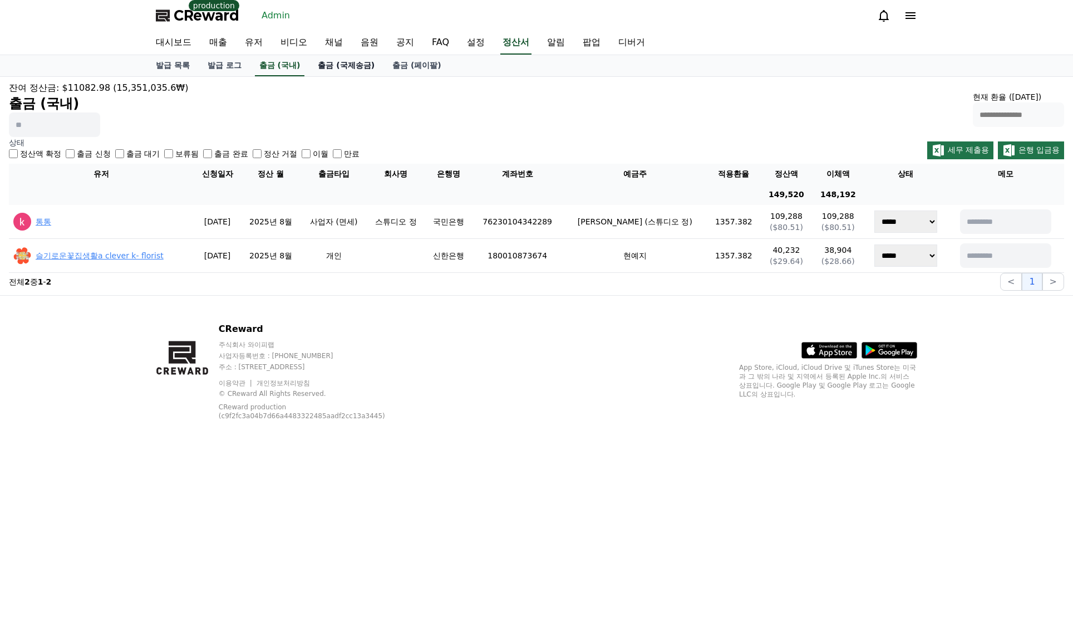
click at [338, 64] on link "출금 (국제송금)" at bounding box center [346, 65] width 75 height 21
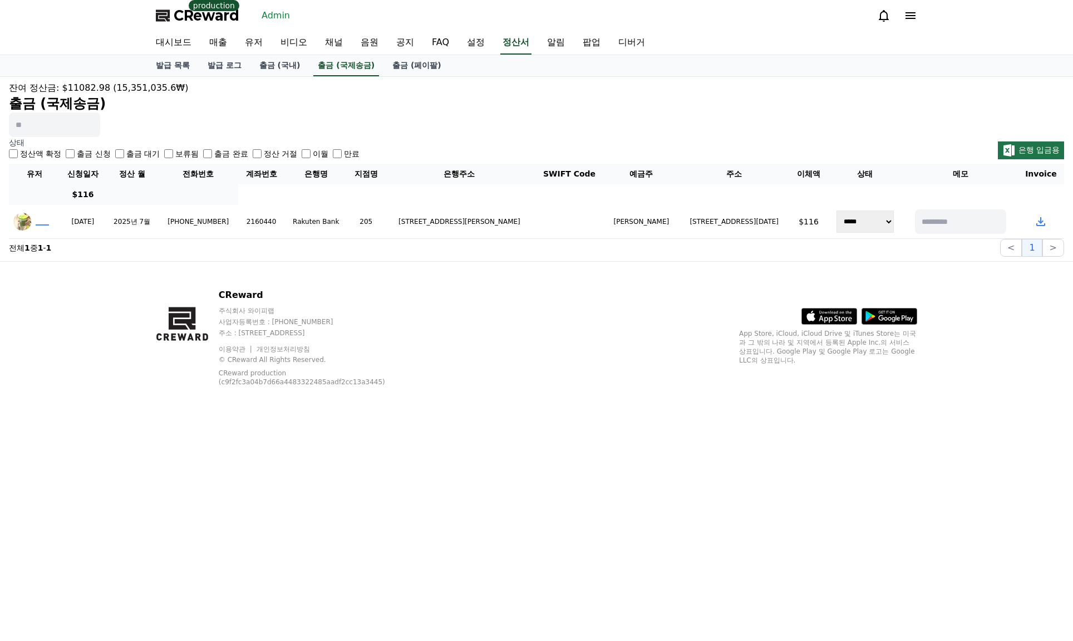
click at [203, 155] on div "정산액 확정 출금 신청 출금 대기 보류됨 출금 완료 정산 거절 이월 만료" at bounding box center [184, 153] width 351 height 11
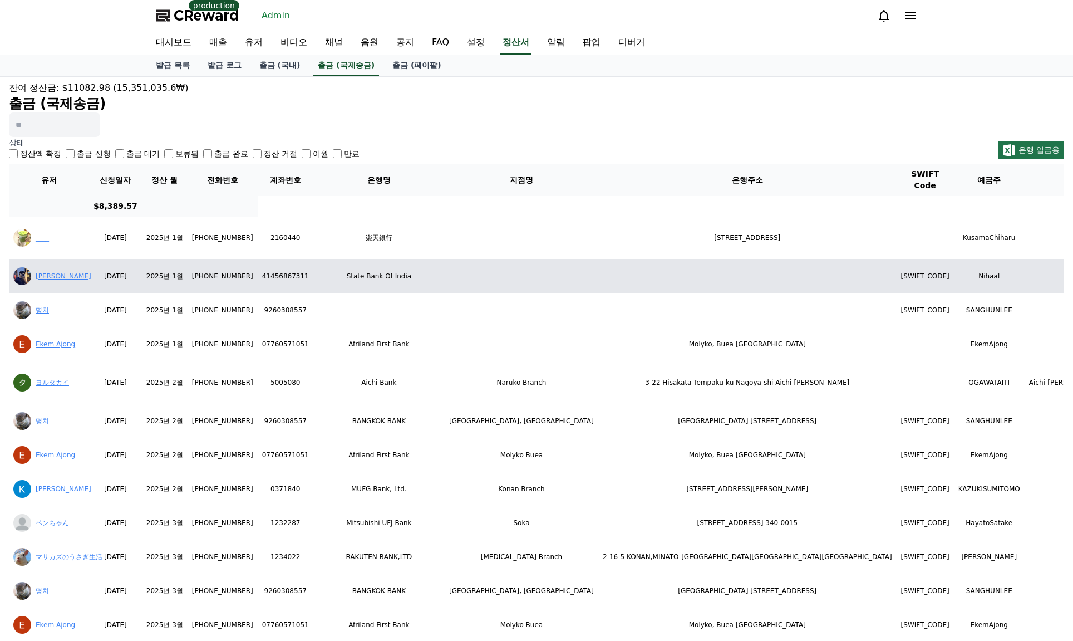
drag, startPoint x: 347, startPoint y: 283, endPoint x: 329, endPoint y: 276, distance: 19.2
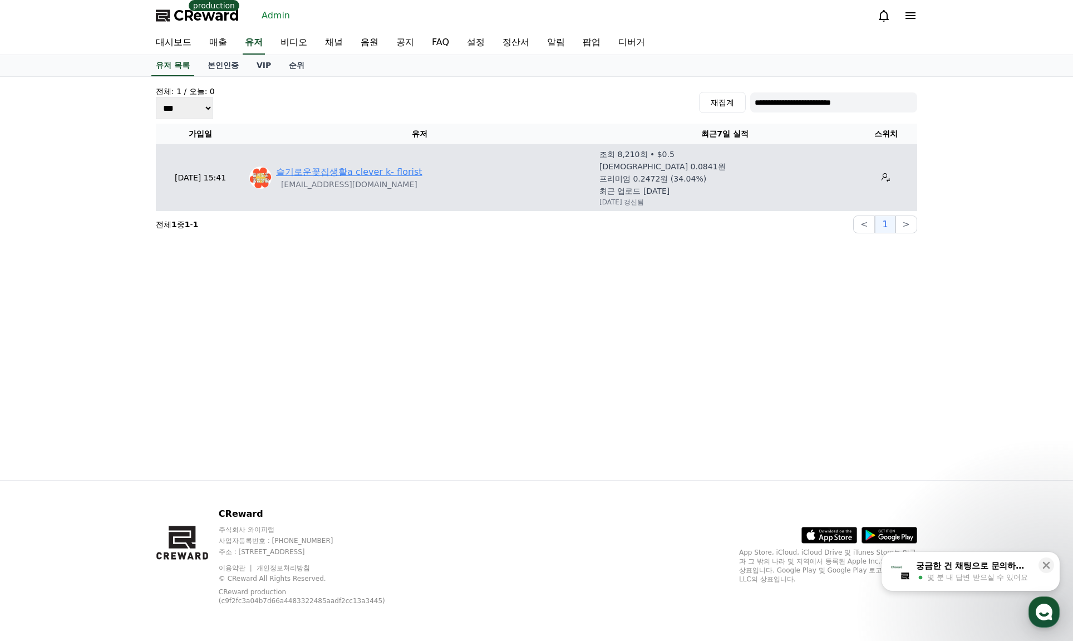
click at [385, 169] on link "슬기로운꽃집생활a clever k- florist" at bounding box center [349, 171] width 146 height 13
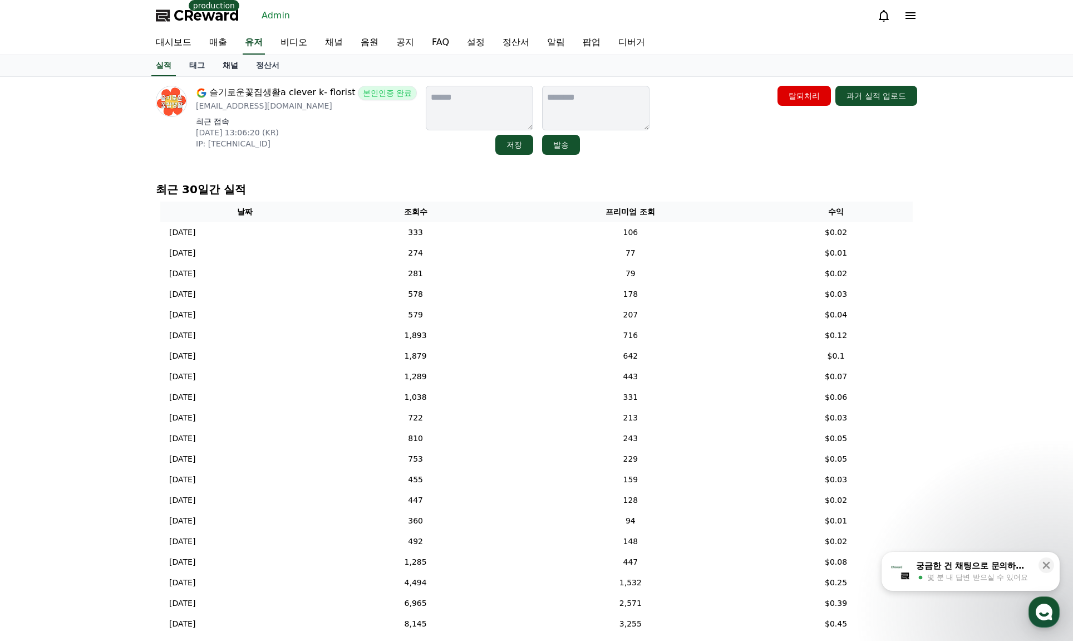
click at [231, 67] on link "채널" at bounding box center [230, 65] width 33 height 21
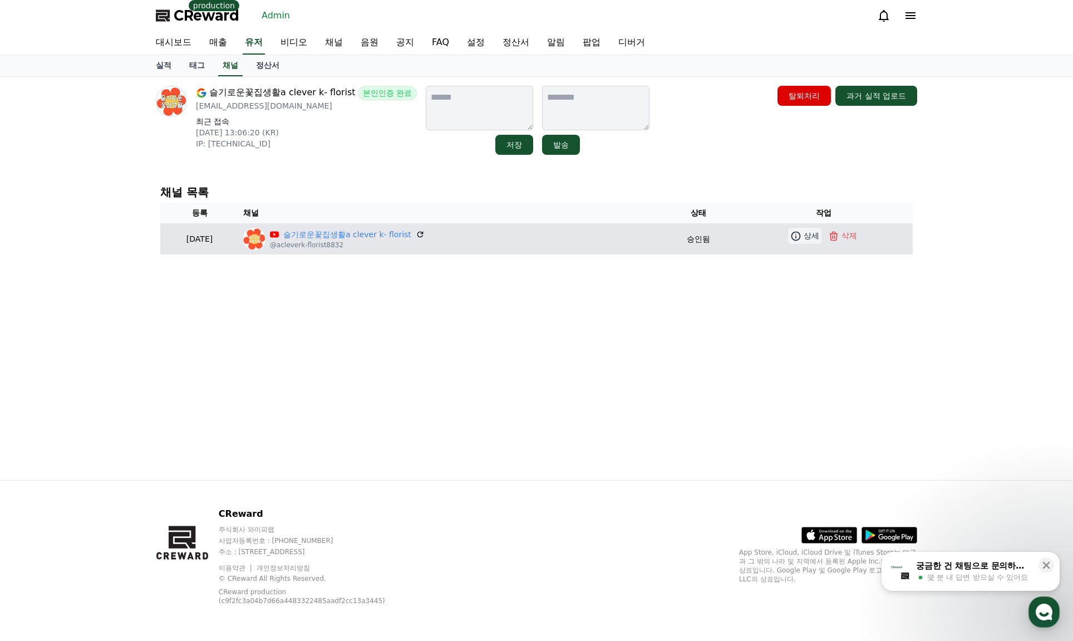
click at [806, 240] on p "상세" at bounding box center [812, 236] width 16 height 12
click at [344, 234] on link "슬기로운꽃집생활a clever k- florist" at bounding box center [347, 235] width 128 height 12
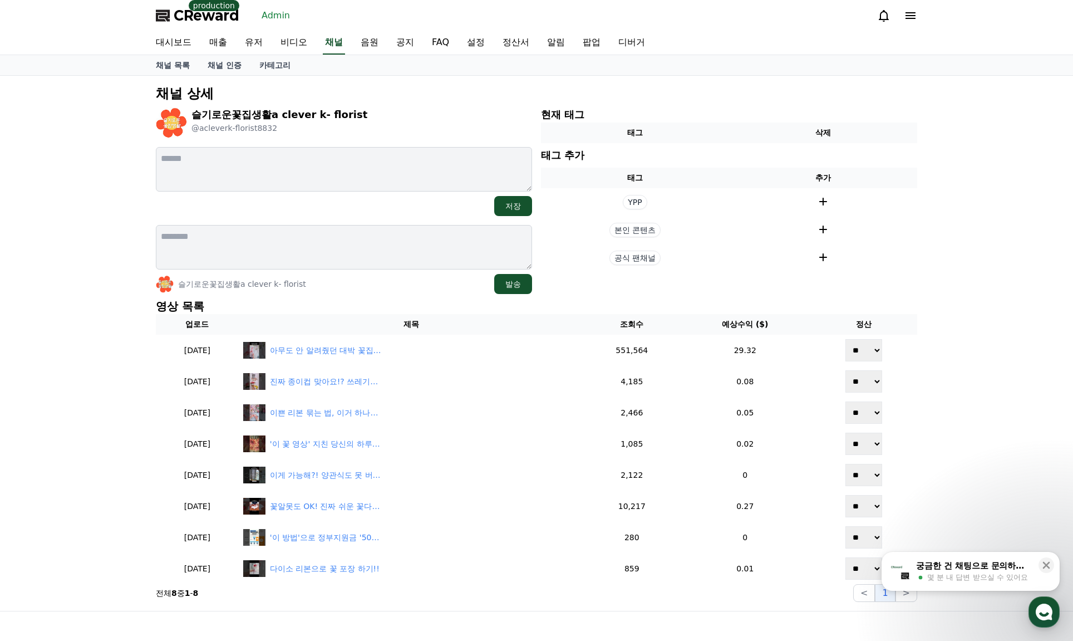
click at [354, 292] on div "슬기로운꽃집생활a clever k- florist 발송" at bounding box center [344, 284] width 376 height 20
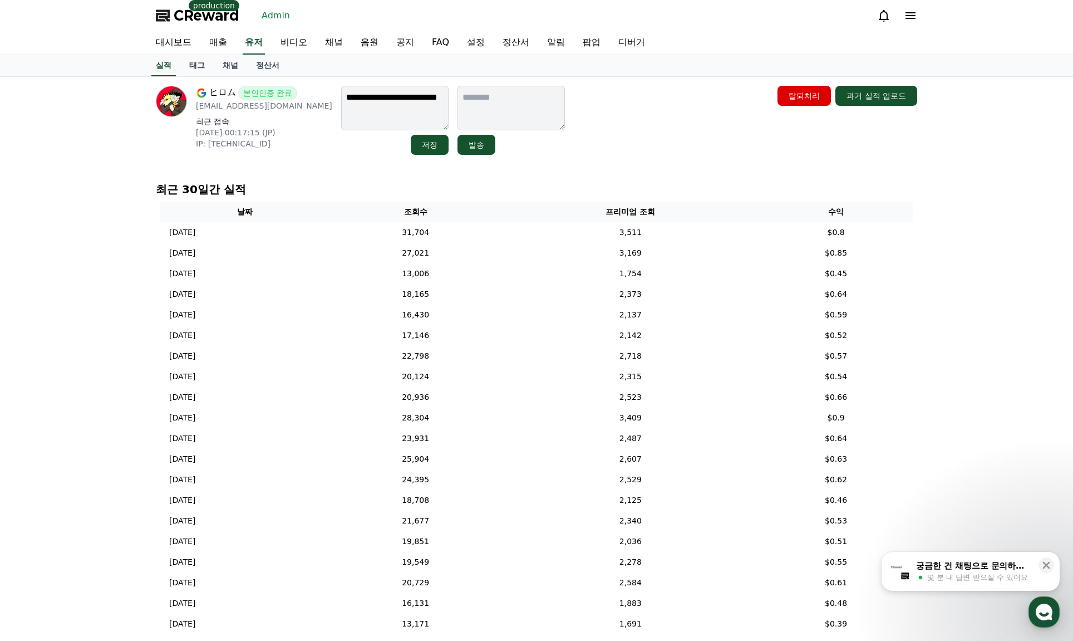
click at [270, 66] on link "정산서" at bounding box center [267, 65] width 41 height 21
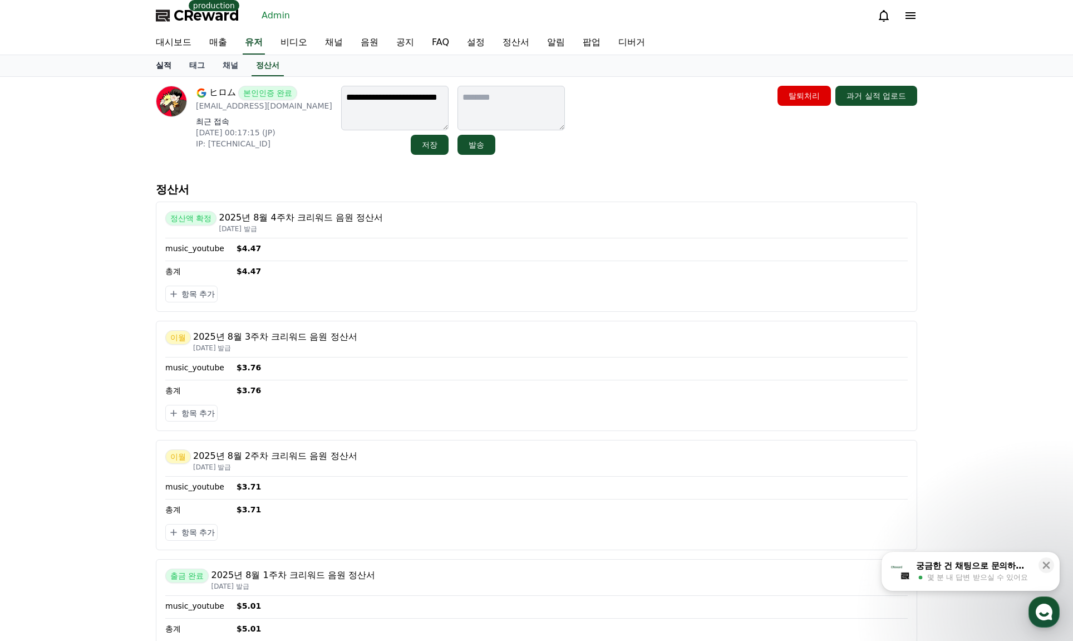
click at [157, 63] on link "실적" at bounding box center [163, 65] width 33 height 21
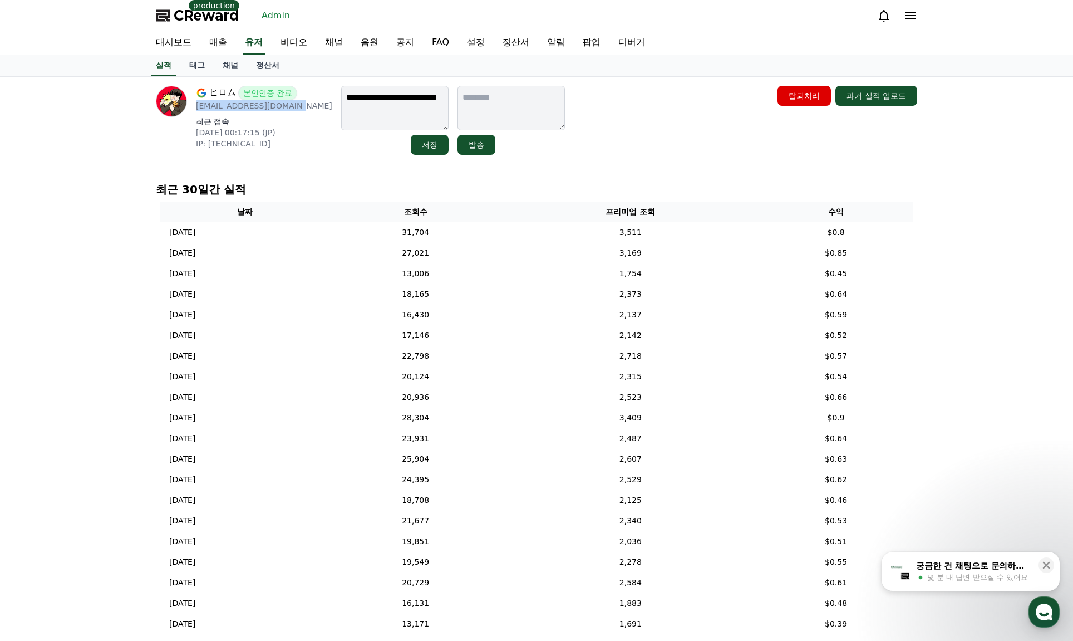
drag, startPoint x: 198, startPoint y: 109, endPoint x: 302, endPoint y: 110, distance: 104.6
click at [302, 110] on div "**********" at bounding box center [360, 120] width 409 height 69
copy p "[EMAIL_ADDRESS][DOMAIN_NAME]"
click at [252, 45] on link "유저" at bounding box center [254, 42] width 22 height 23
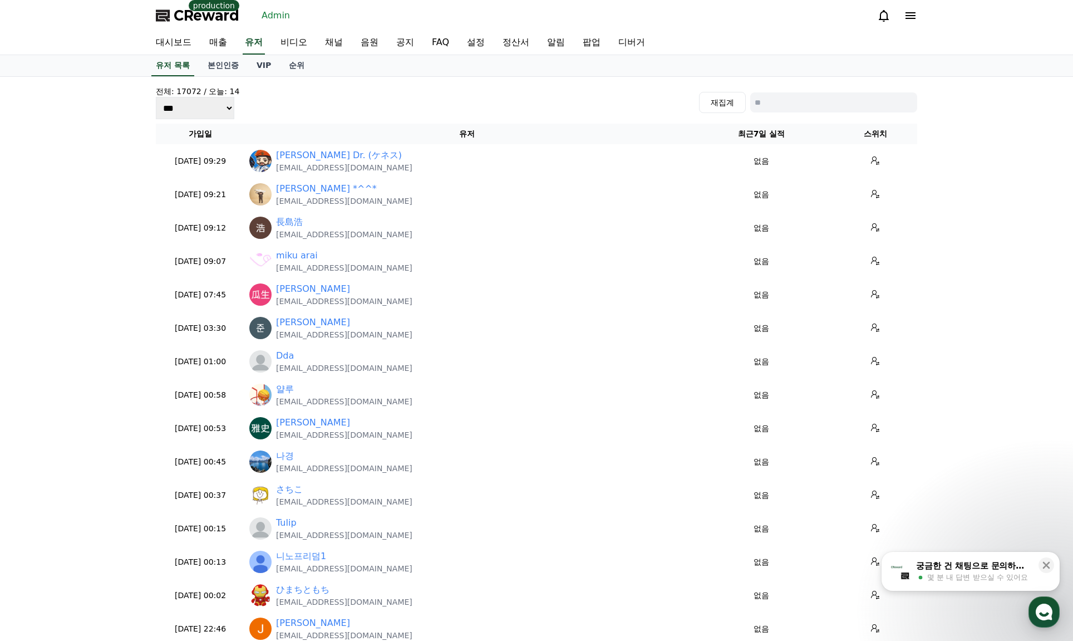
click at [770, 109] on input at bounding box center [833, 102] width 167 height 20
paste input "**********"
type input "**********"
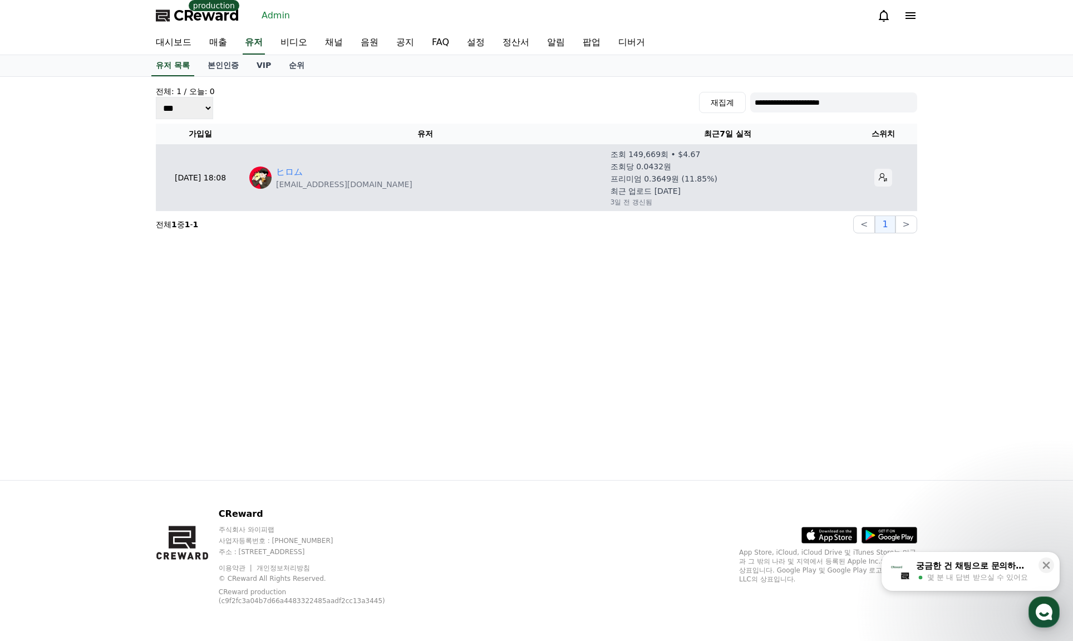
click at [874, 178] on button at bounding box center [883, 178] width 18 height 18
